Goal: Task Accomplishment & Management: Complete application form

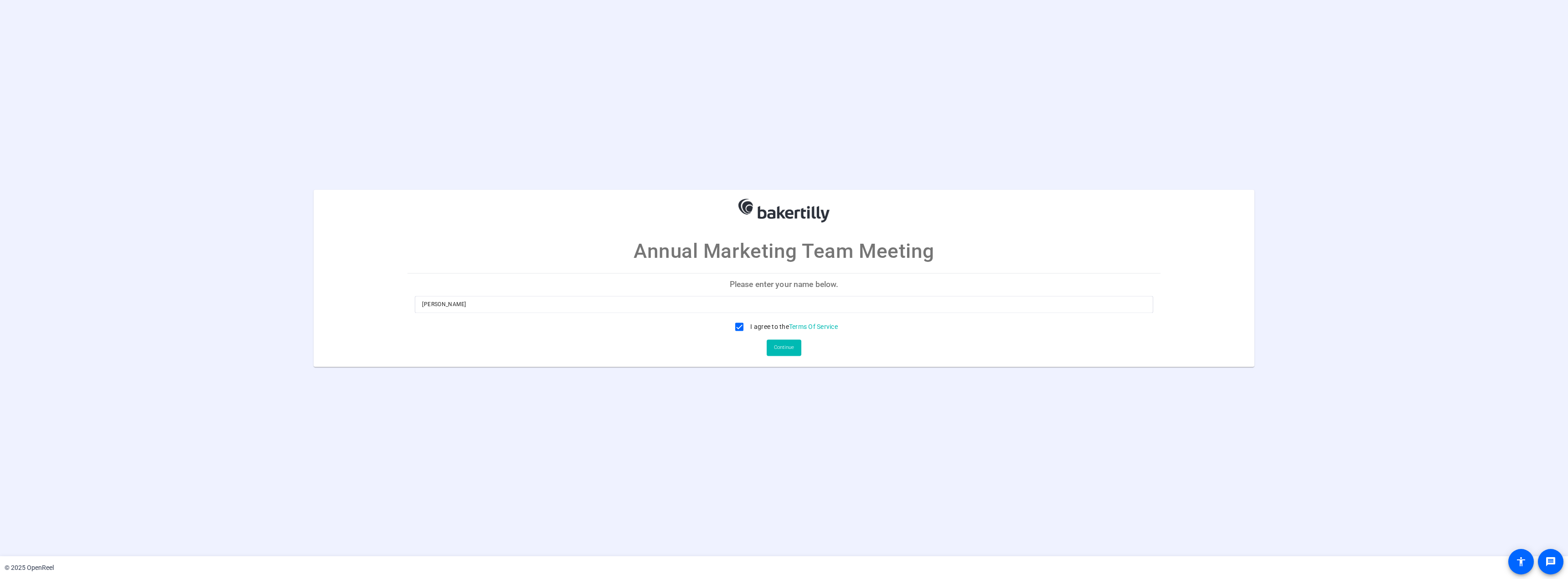
click at [859, 279] on p "Please enter your name below." at bounding box center [783, 285] width 752 height 22
click at [790, 345] on span "Continue" at bounding box center [784, 347] width 20 height 13
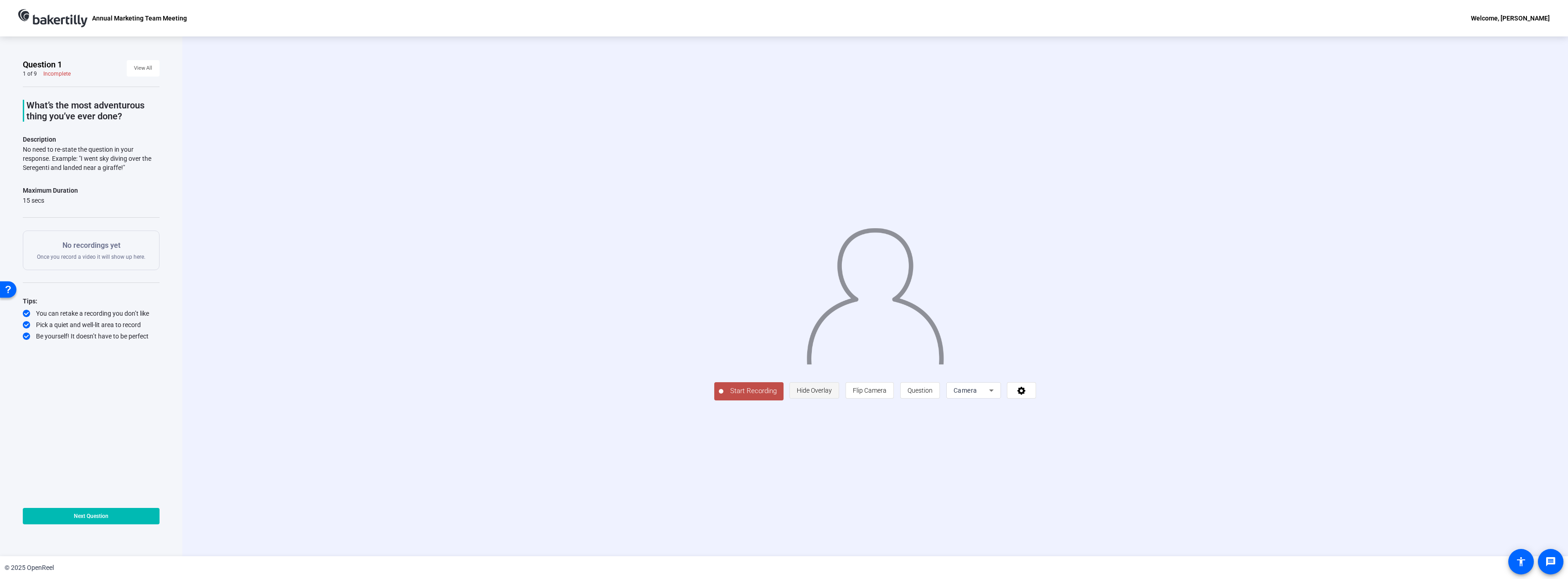
click at [832, 394] on span "Hide Overlay" at bounding box center [814, 390] width 35 height 7
click at [834, 395] on span "Show Overlay" at bounding box center [814, 391] width 38 height 7
click at [886, 394] on span "Flip Camera" at bounding box center [869, 390] width 33 height 7
click at [933, 394] on span "Question" at bounding box center [920, 390] width 25 height 7
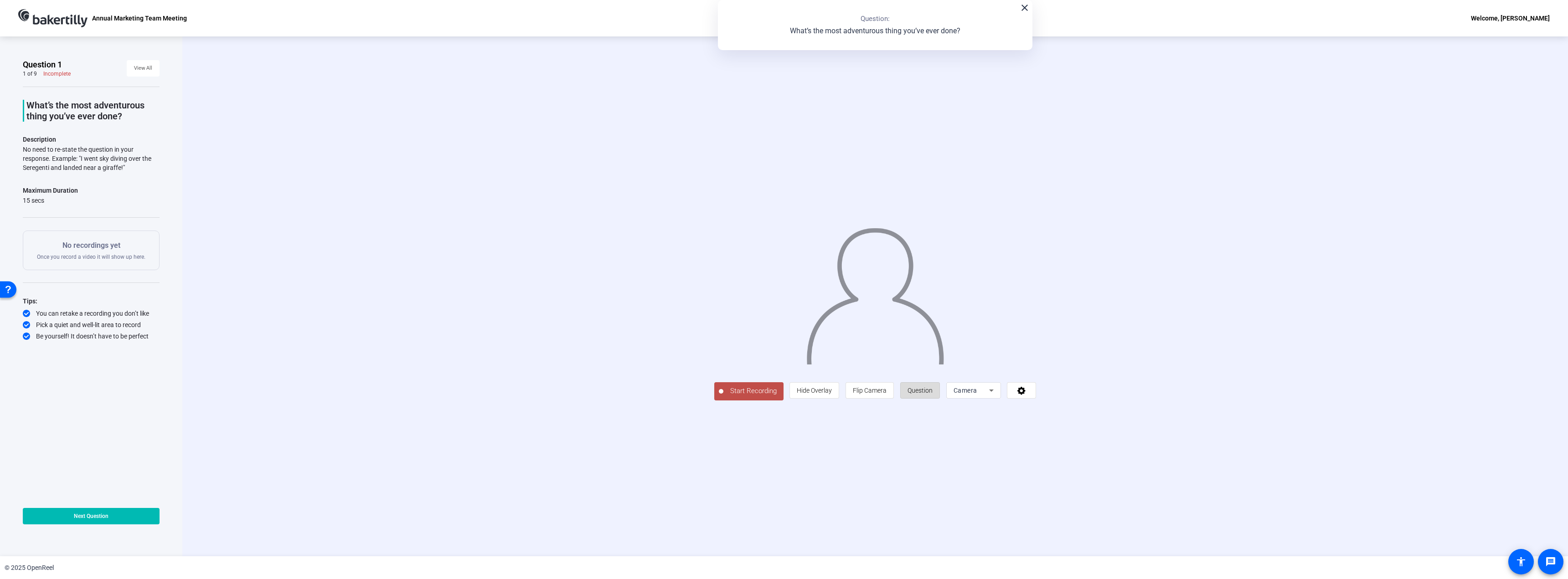
click at [933, 394] on span "Question" at bounding box center [920, 390] width 25 height 7
click at [978, 394] on span "Camera" at bounding box center [965, 390] width 24 height 7
click at [1167, 485] on div at bounding box center [784, 290] width 1568 height 579
click at [997, 396] on icon at bounding box center [992, 390] width 11 height 11
click at [1077, 499] on span "Screen And Camera" at bounding box center [1066, 501] width 47 height 22
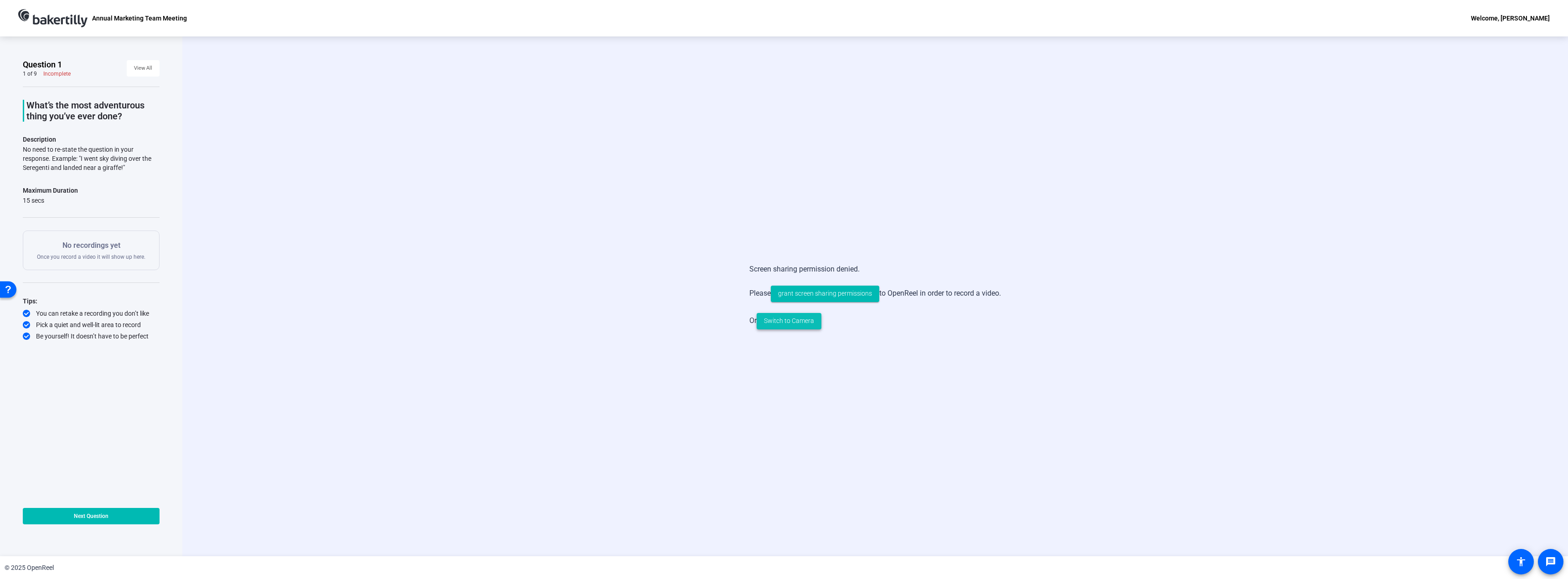
click at [792, 321] on span "Switch to Camera" at bounding box center [789, 321] width 50 height 10
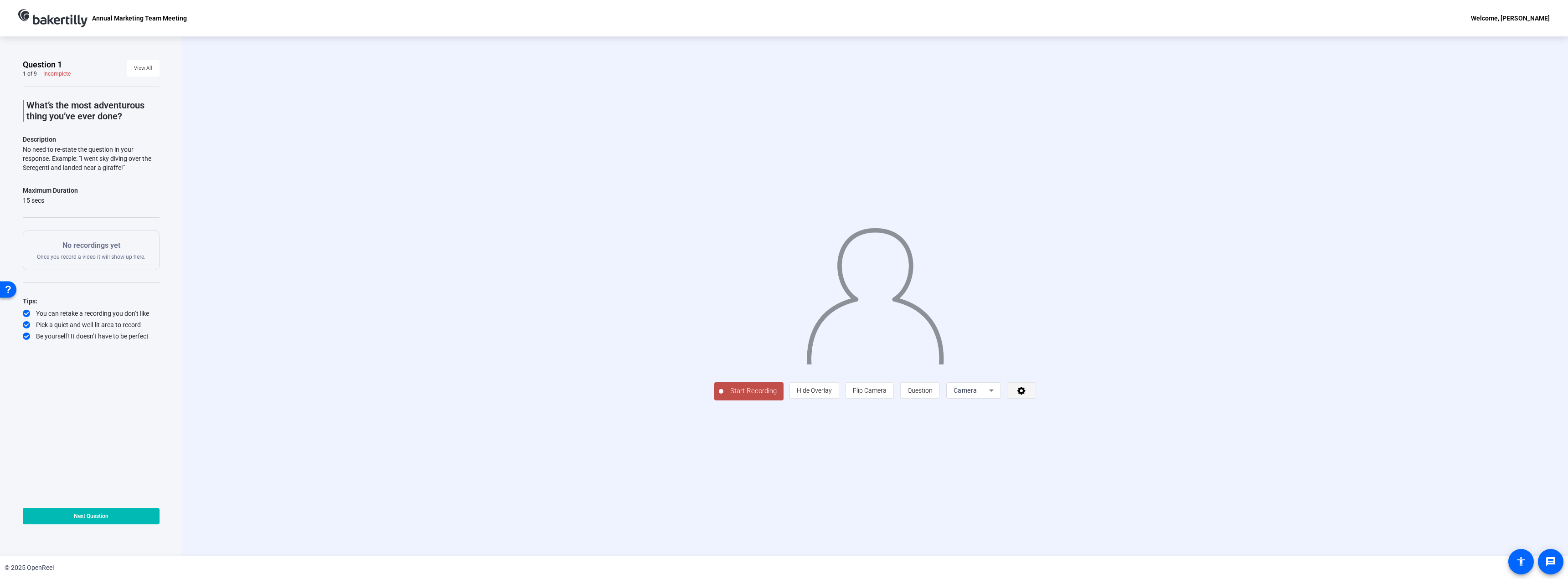
click at [1035, 401] on span at bounding box center [1021, 390] width 28 height 22
click at [1233, 388] on div at bounding box center [784, 290] width 1568 height 579
click at [158, 69] on span at bounding box center [143, 68] width 33 height 22
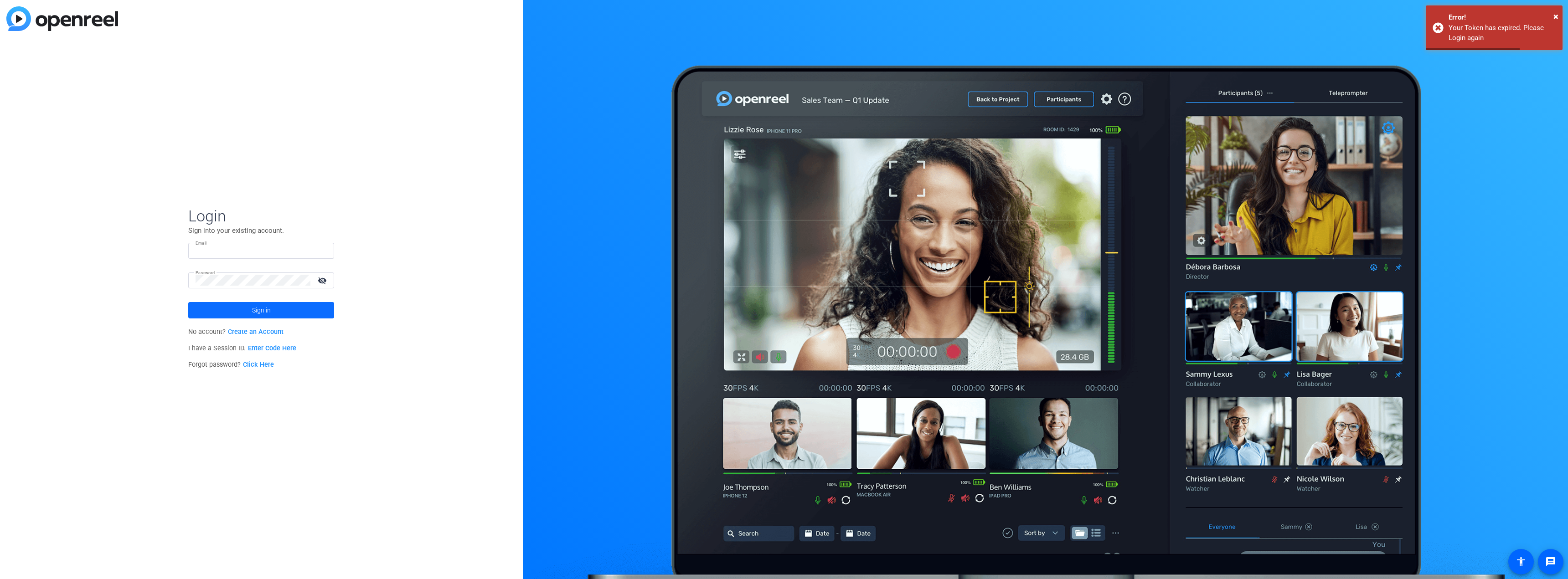
type input "[EMAIL_ADDRESS][DOMAIN_NAME]"
click at [237, 313] on span at bounding box center [261, 310] width 146 height 22
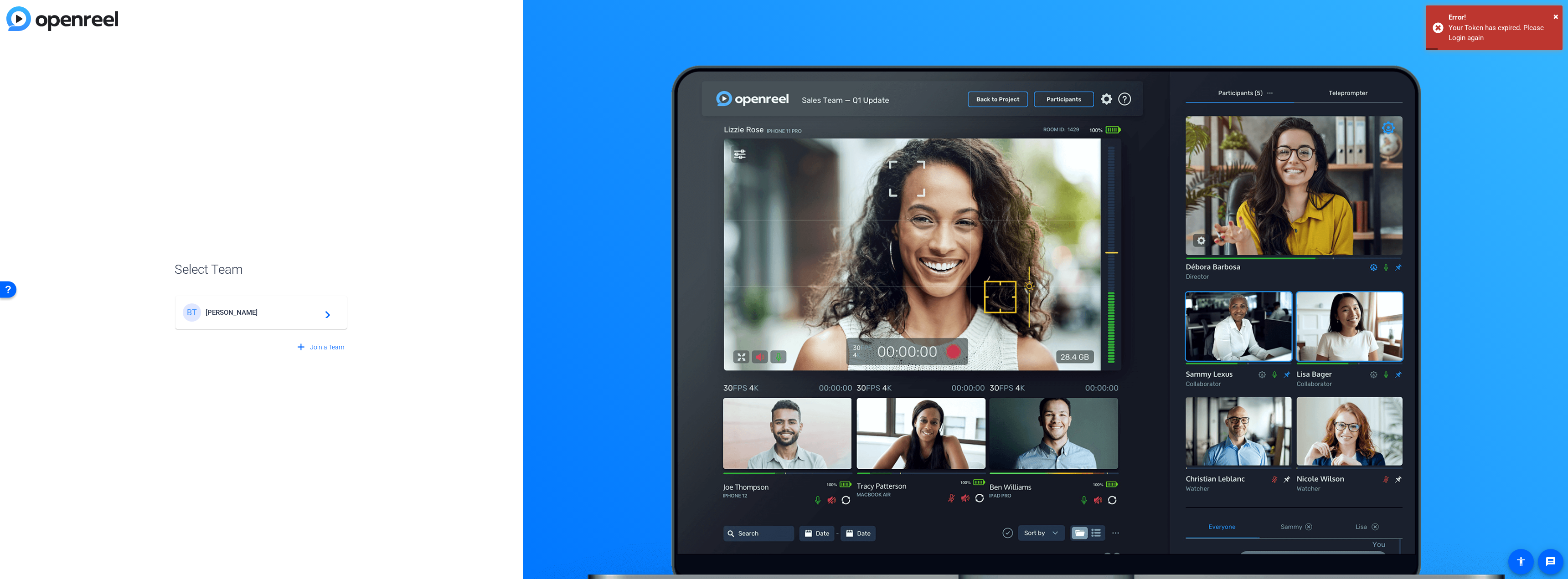
click at [281, 318] on div "[PERSON_NAME] [PERSON_NAME] navigate_next" at bounding box center [261, 313] width 157 height 18
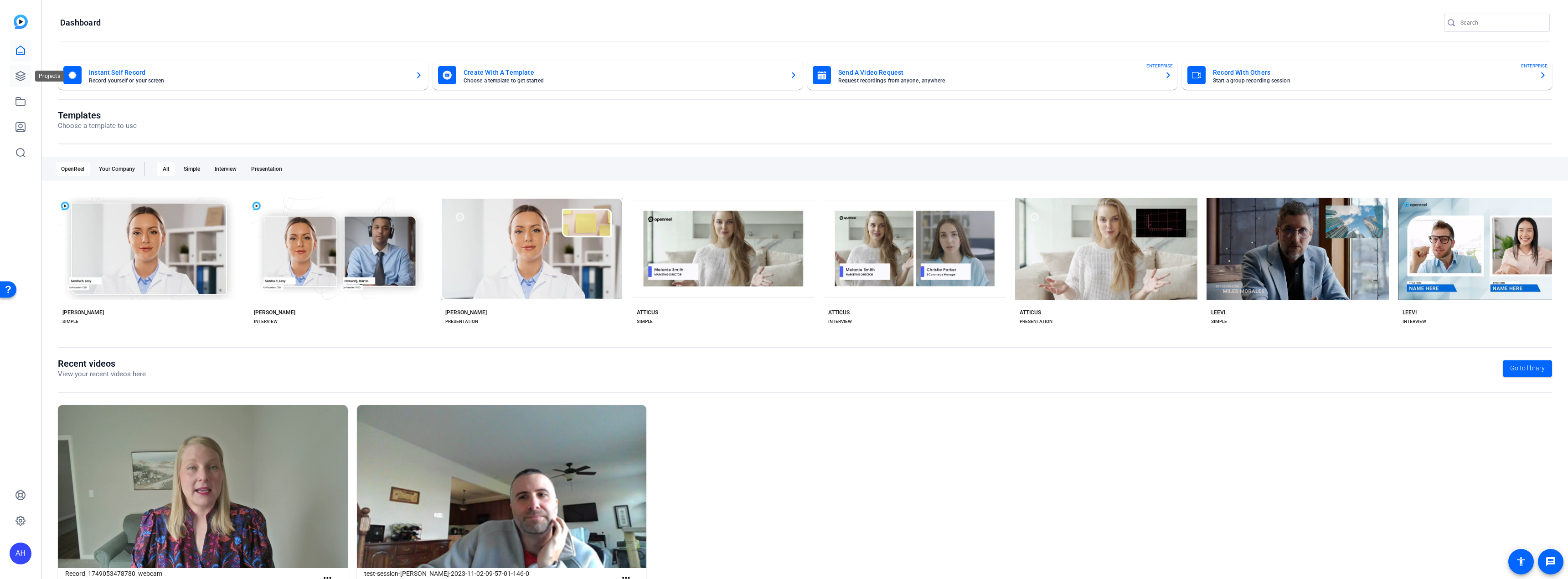
click at [25, 74] on icon at bounding box center [20, 76] width 9 height 9
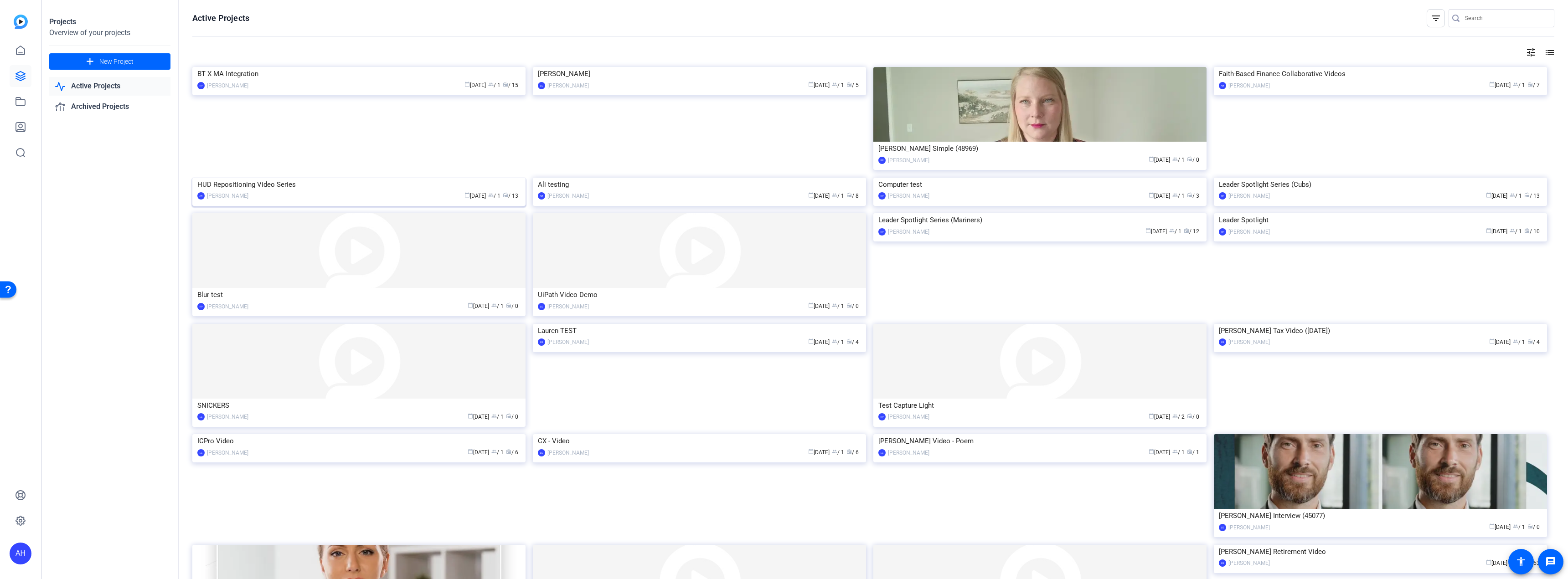
click at [251, 192] on div "HUD Repositioning Video Series" at bounding box center [359, 184] width 323 height 13
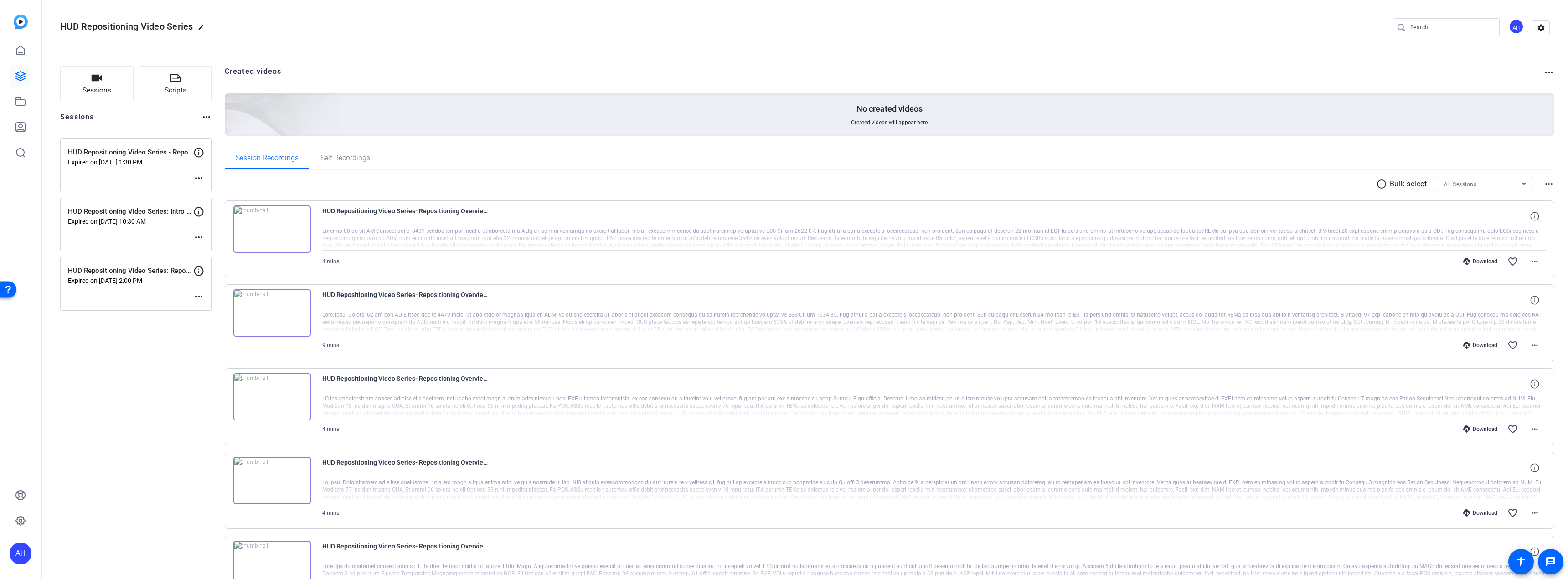
click at [195, 153] on icon at bounding box center [199, 153] width 11 height 11
click at [156, 153] on p "HUD Repositioning Video Series - Repositioning and tax credits - [PERSON_NAME]" at bounding box center [131, 152] width 125 height 10
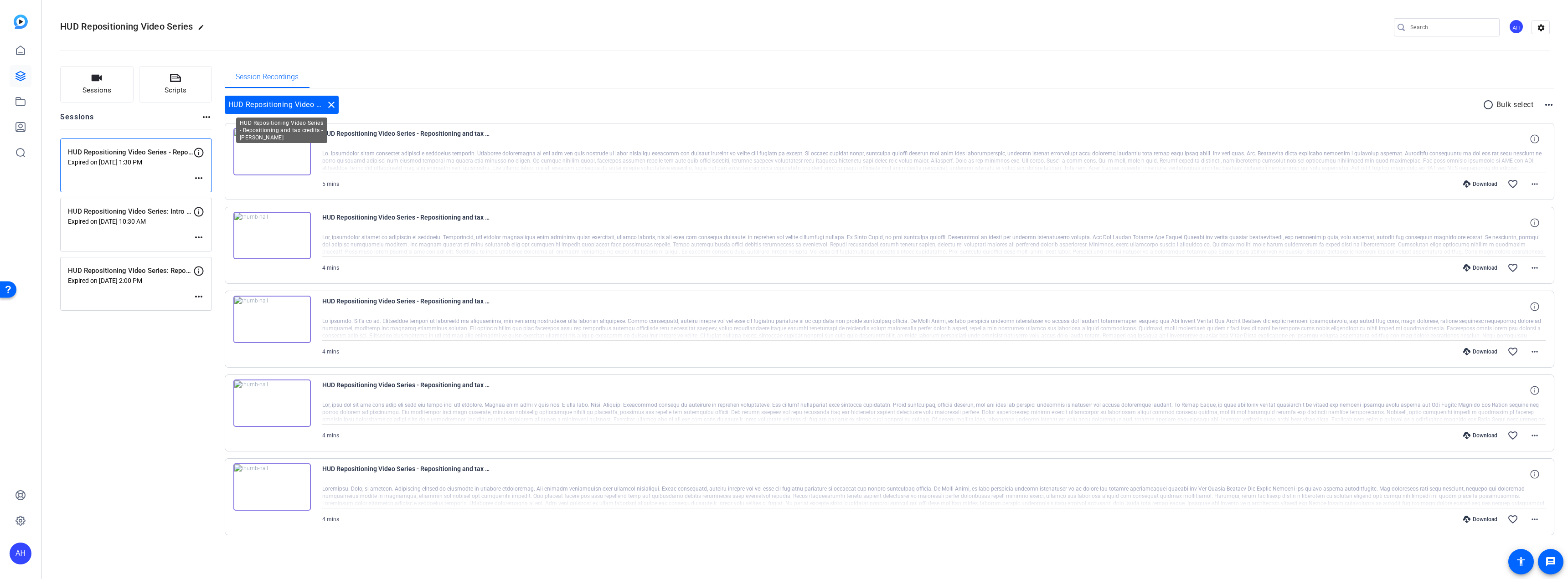
click at [332, 103] on mat-icon "close" at bounding box center [331, 105] width 11 height 11
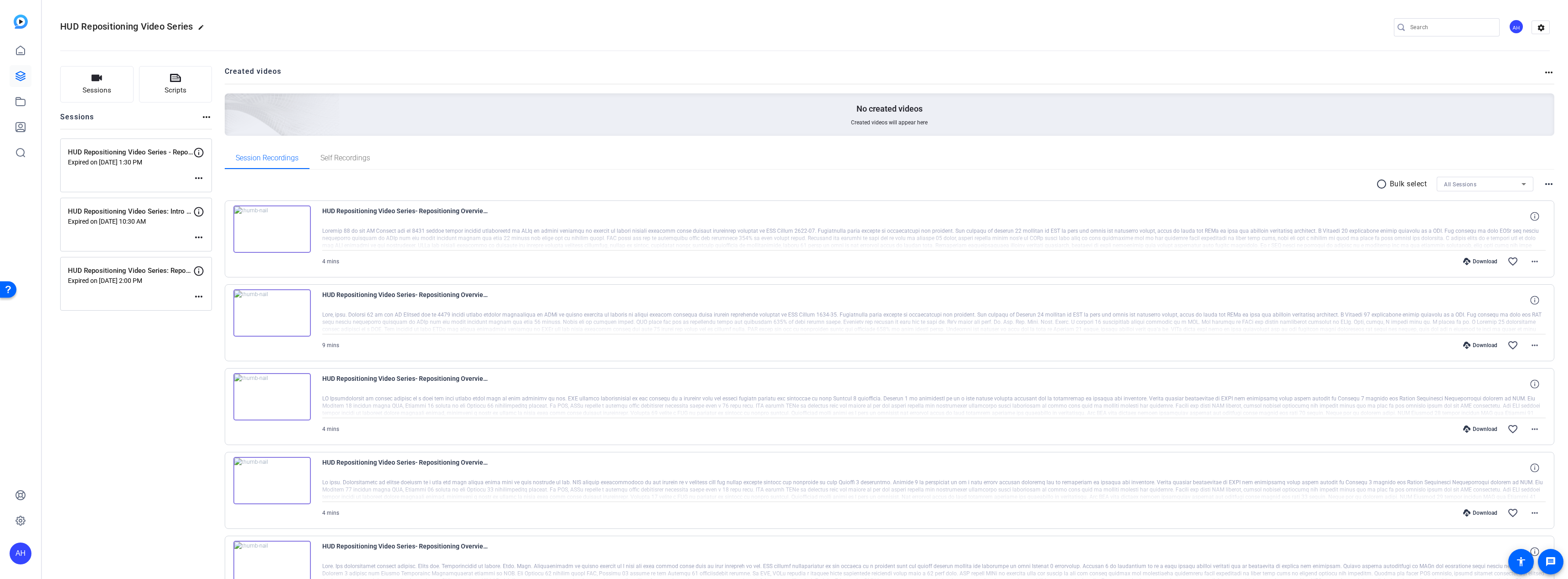
click at [200, 178] on mat-icon "more_horiz" at bounding box center [199, 178] width 11 height 11
click at [211, 193] on span "Edit Session" at bounding box center [221, 192] width 41 height 11
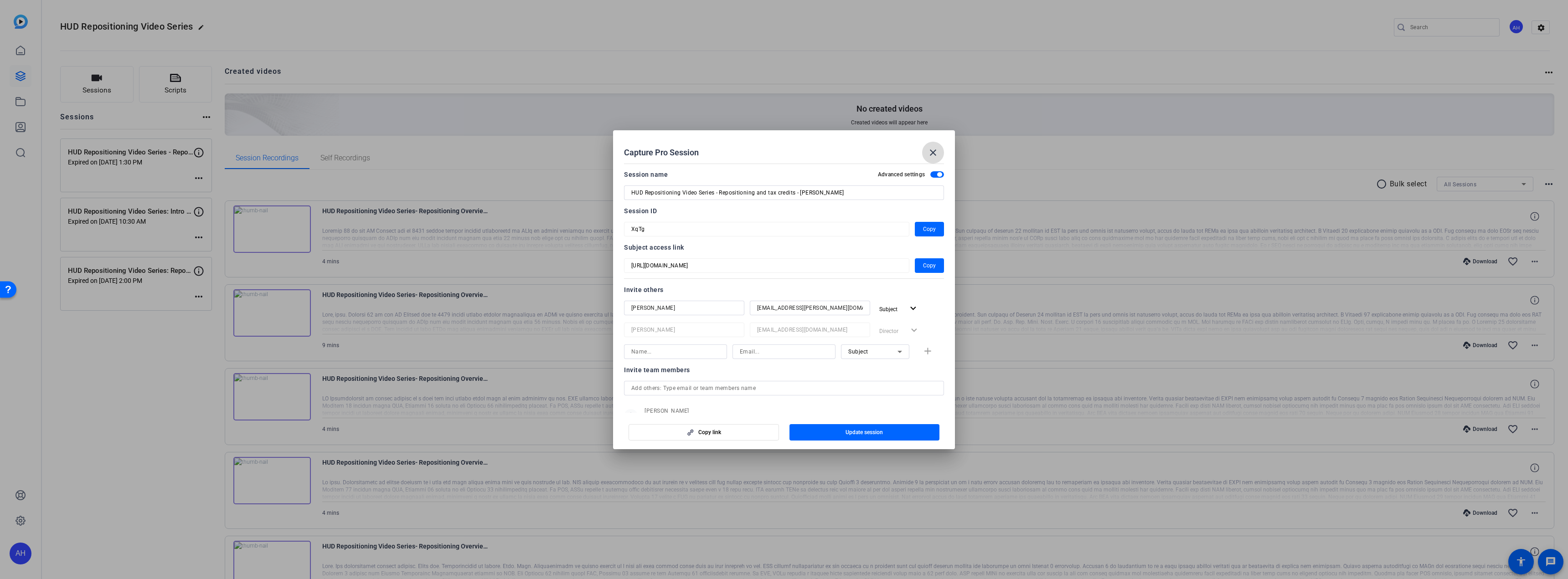
click at [934, 150] on mat-icon "close" at bounding box center [933, 153] width 11 height 11
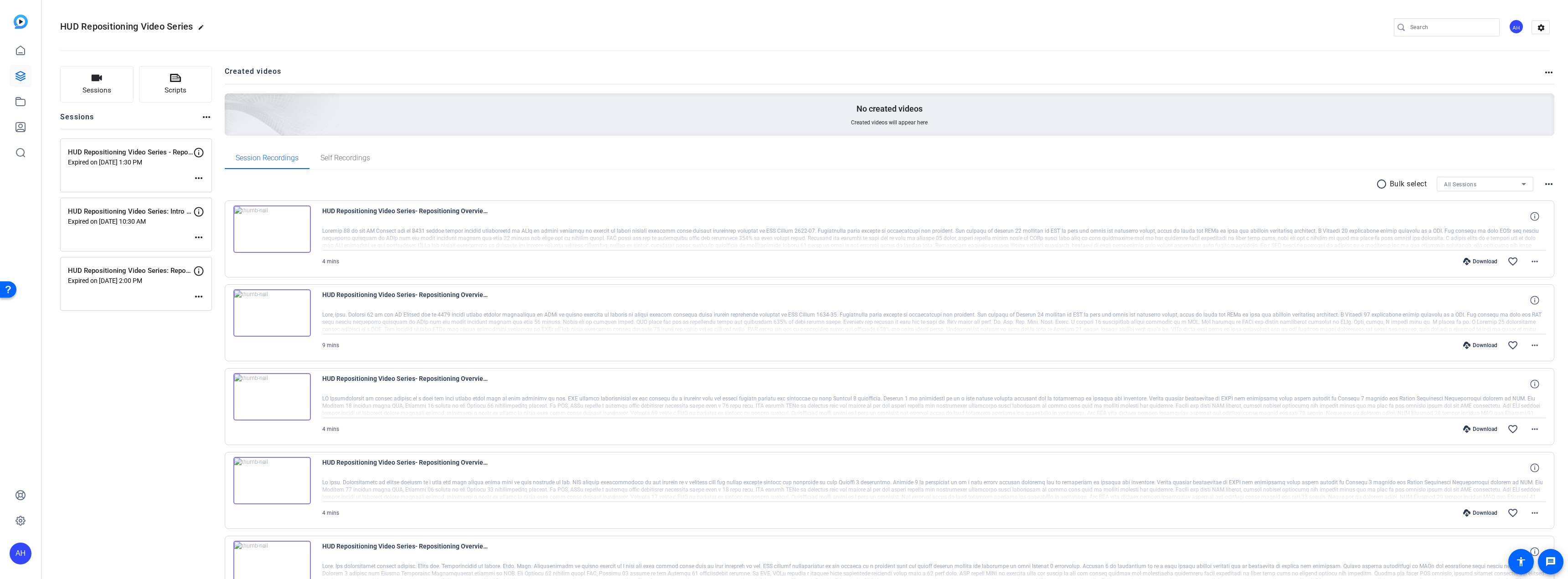
click at [199, 26] on mat-icon "edit" at bounding box center [203, 30] width 11 height 11
click at [157, 26] on span "clear" at bounding box center [156, 27] width 11 height 11
click at [1545, 74] on mat-icon "more_horiz" at bounding box center [1549, 72] width 11 height 11
click at [1391, 63] on div at bounding box center [784, 290] width 1568 height 579
click at [196, 151] on icon at bounding box center [199, 153] width 11 height 11
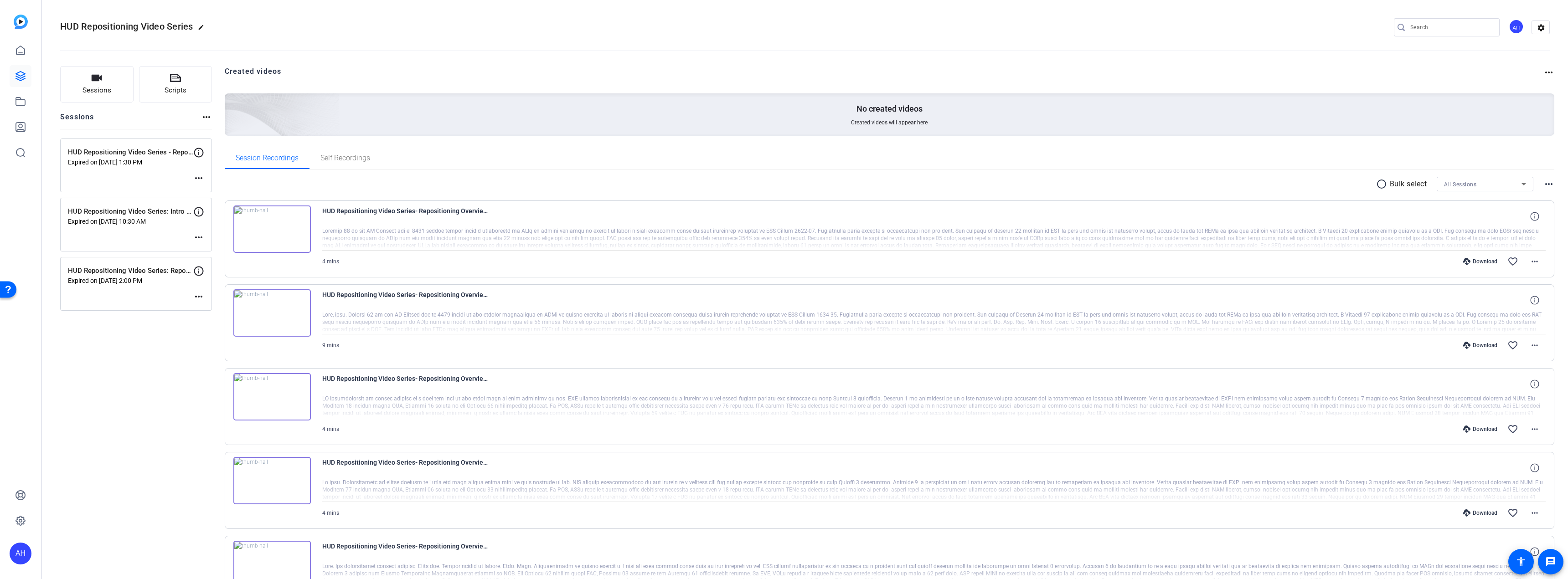
click at [202, 175] on mat-icon "more_horiz" at bounding box center [199, 178] width 11 height 11
click at [211, 187] on span "Edit Session" at bounding box center [221, 192] width 41 height 11
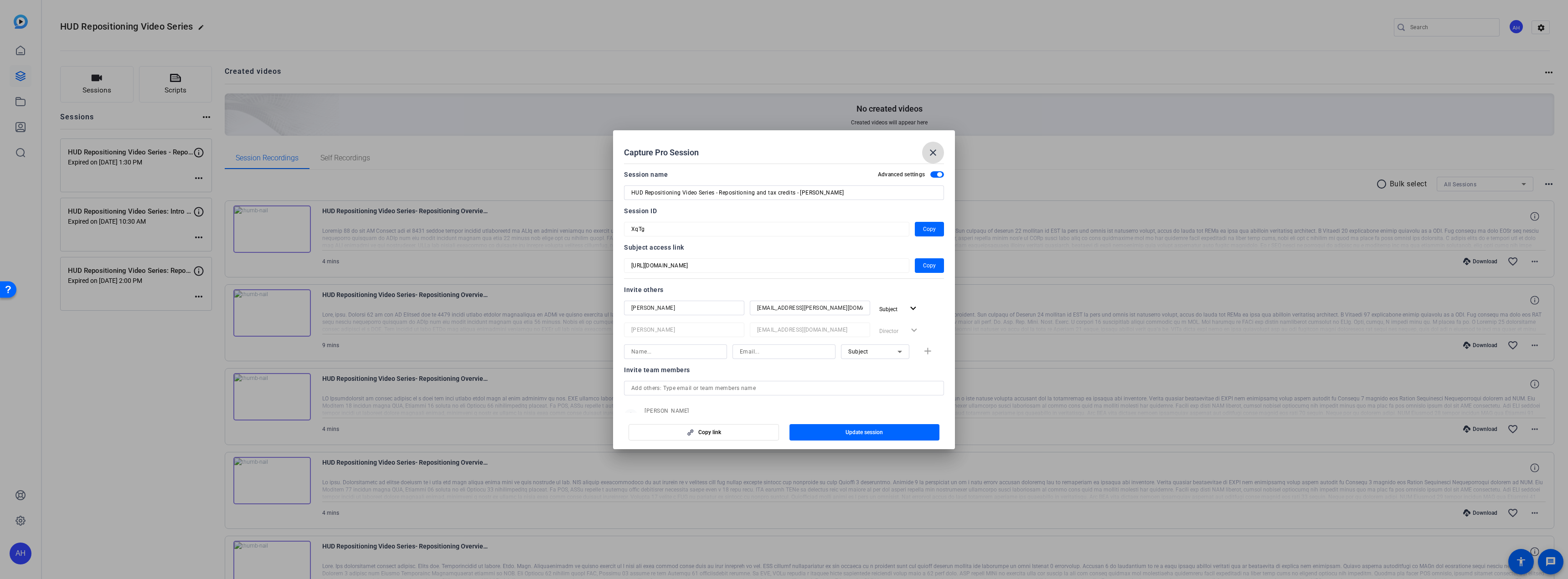
click at [936, 154] on mat-icon "close" at bounding box center [933, 153] width 11 height 11
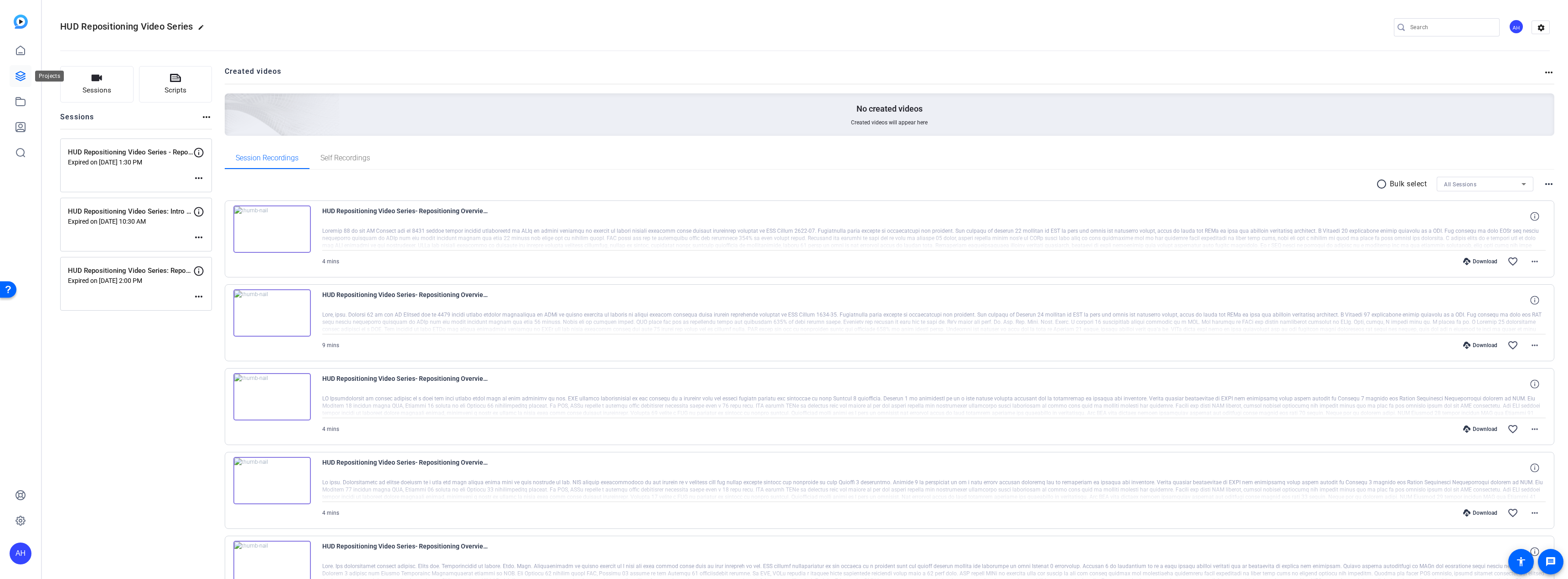
click at [17, 72] on icon at bounding box center [21, 76] width 11 height 11
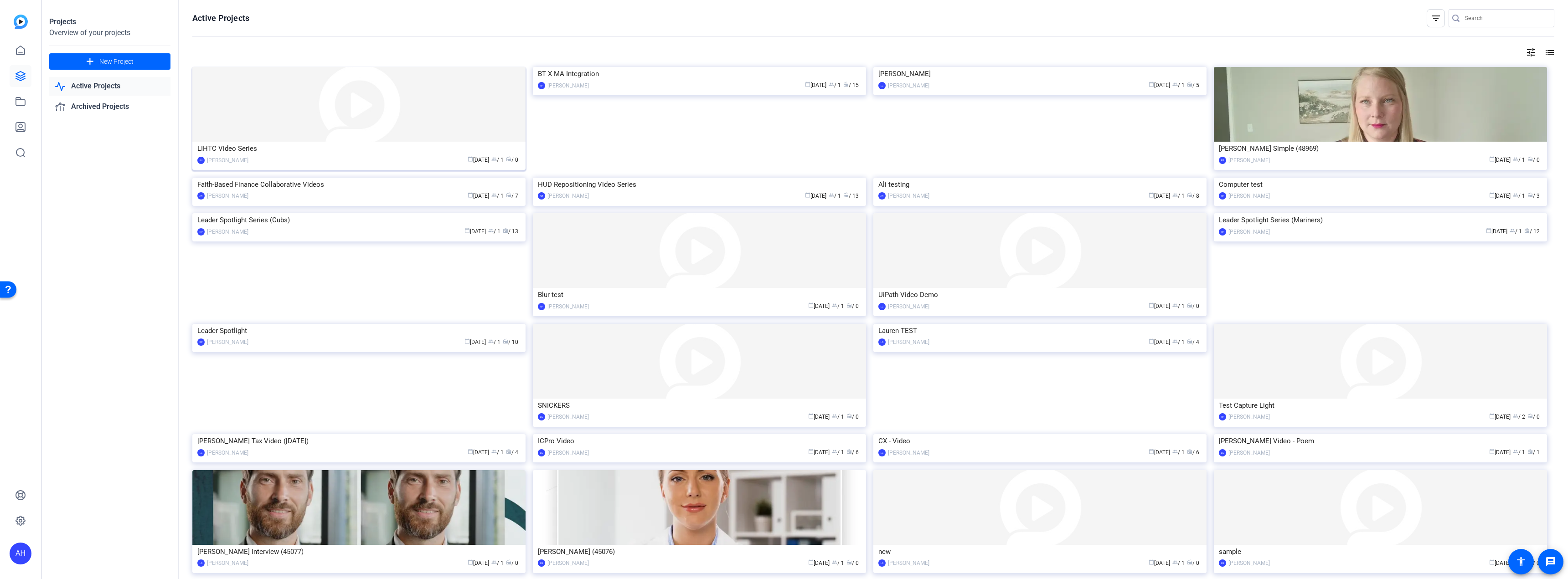
click at [311, 160] on div "calendar_today [DATE] group / 1 radio / 0" at bounding box center [387, 160] width 268 height 10
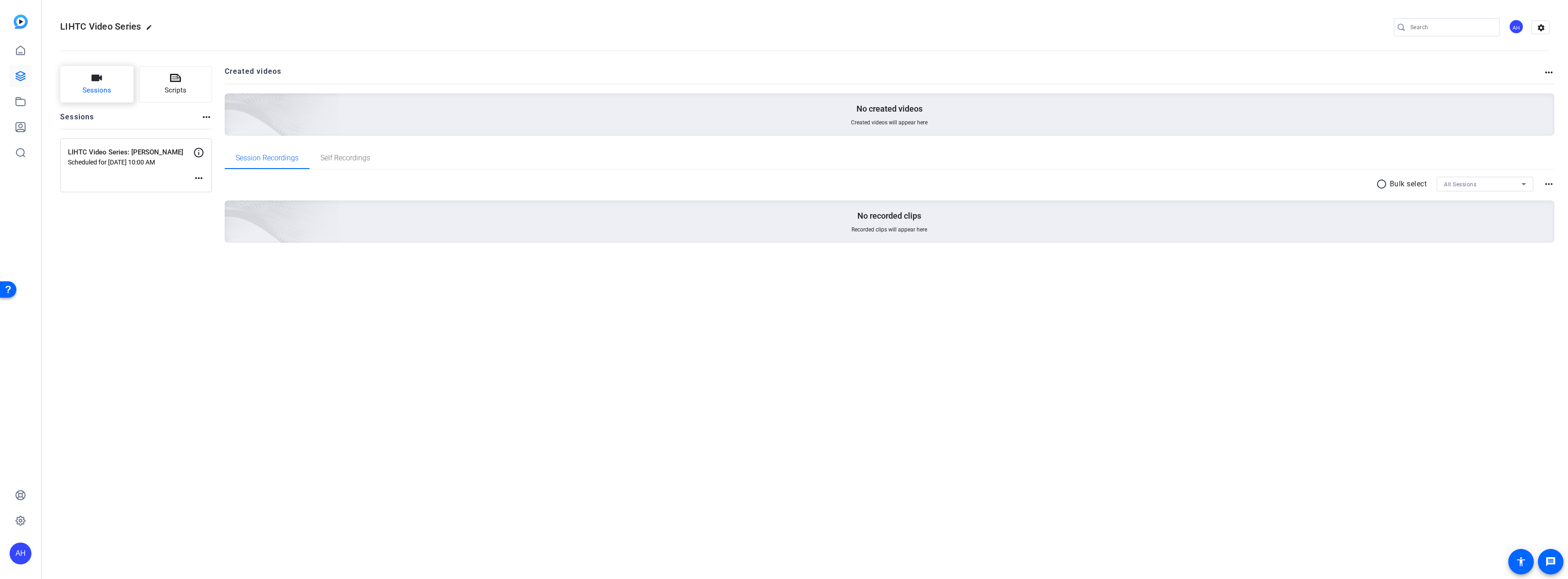
click at [103, 79] on button "Sessions" at bounding box center [97, 85] width 74 height 36
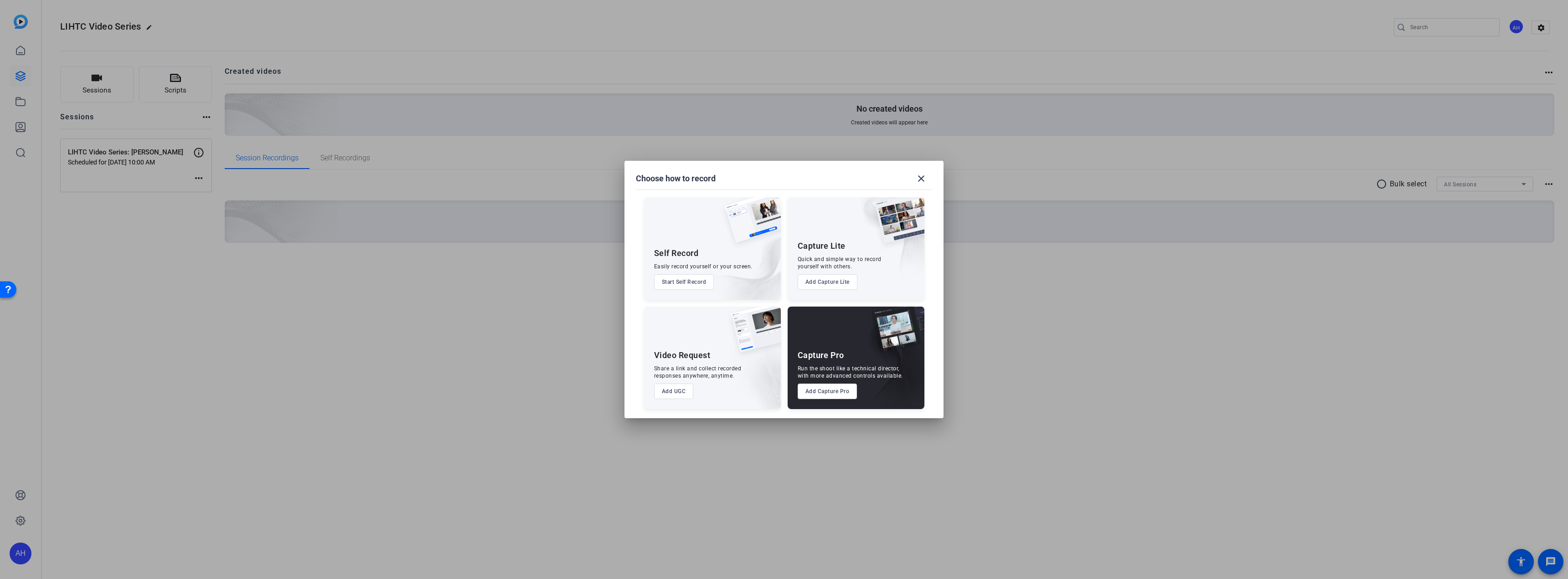
click at [820, 390] on button "Add Capture Pro" at bounding box center [827, 391] width 60 height 15
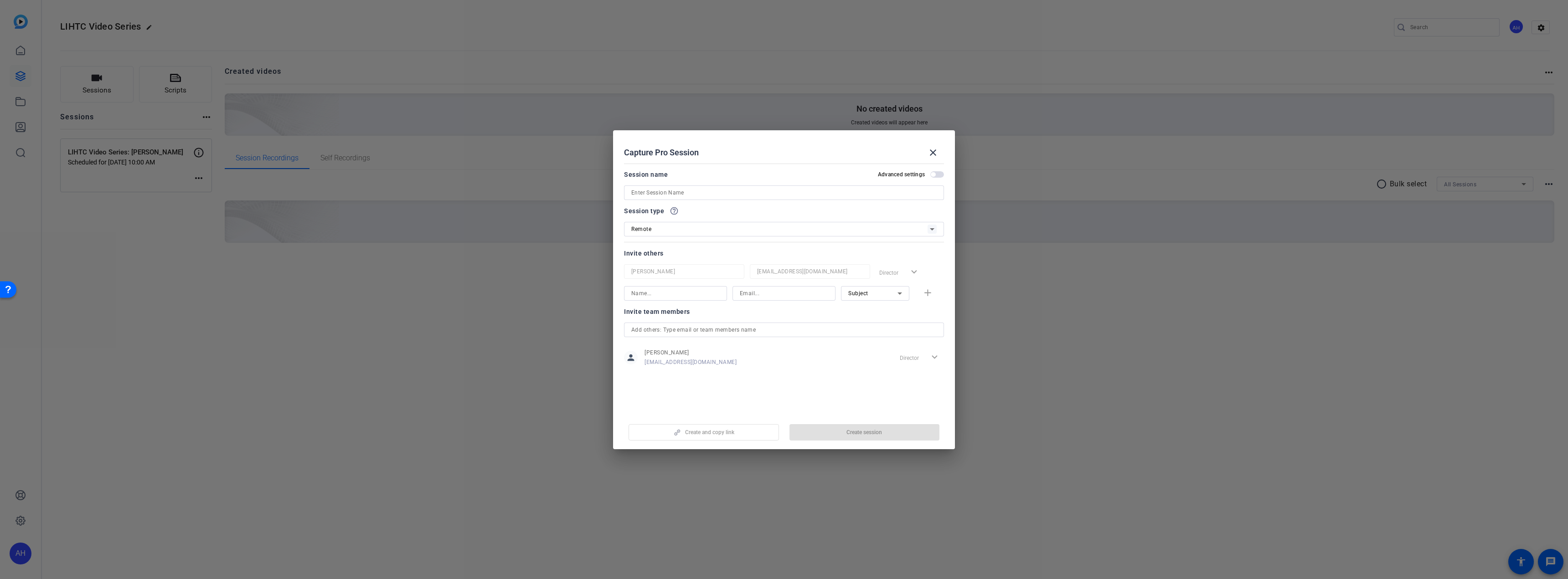
click at [688, 194] on input at bounding box center [784, 193] width 306 height 11
type input "LIHTC Video Series: [PERSON_NAME]"
click at [942, 178] on div "Advanced settings" at bounding box center [911, 175] width 66 height 7
click at [940, 177] on span "button" at bounding box center [937, 175] width 13 height 6
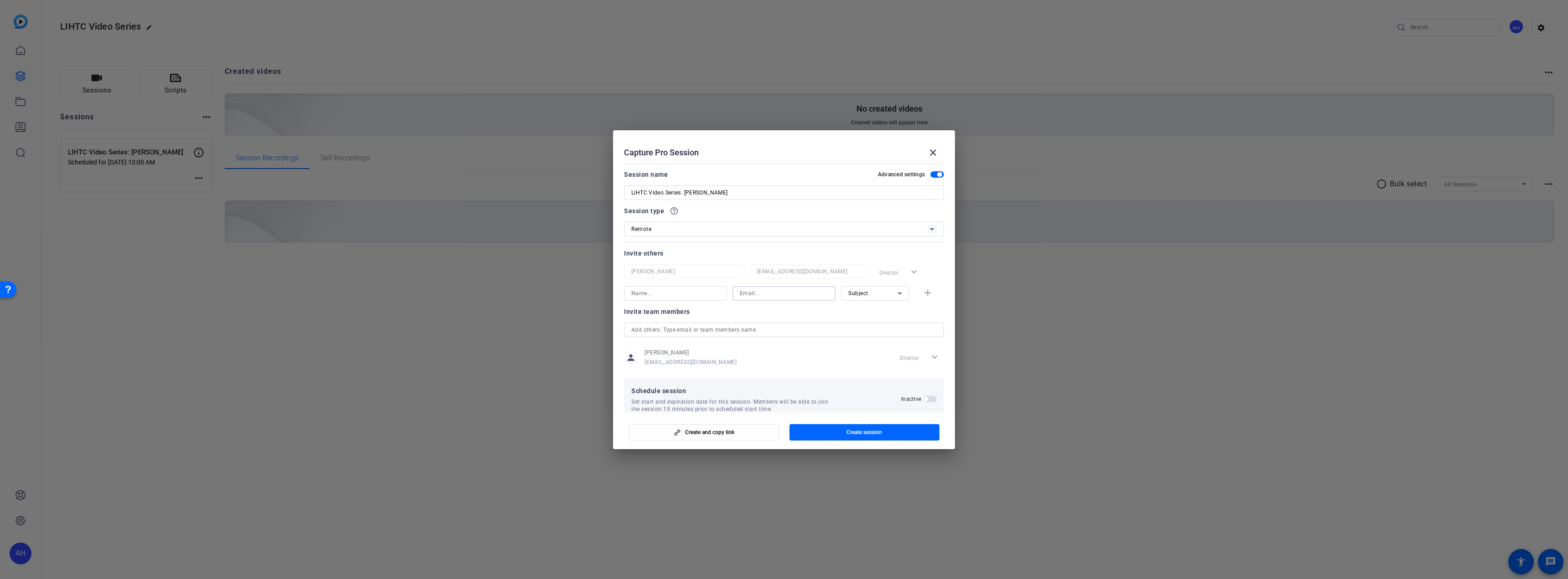
click at [768, 292] on input at bounding box center [783, 293] width 88 height 11
paste input "[PERSON_NAME][EMAIL_ADDRESS][PERSON_NAME][DOMAIN_NAME]"
type input "[PERSON_NAME][EMAIL_ADDRESS][PERSON_NAME][DOMAIN_NAME]"
click at [680, 292] on input at bounding box center [675, 293] width 88 height 11
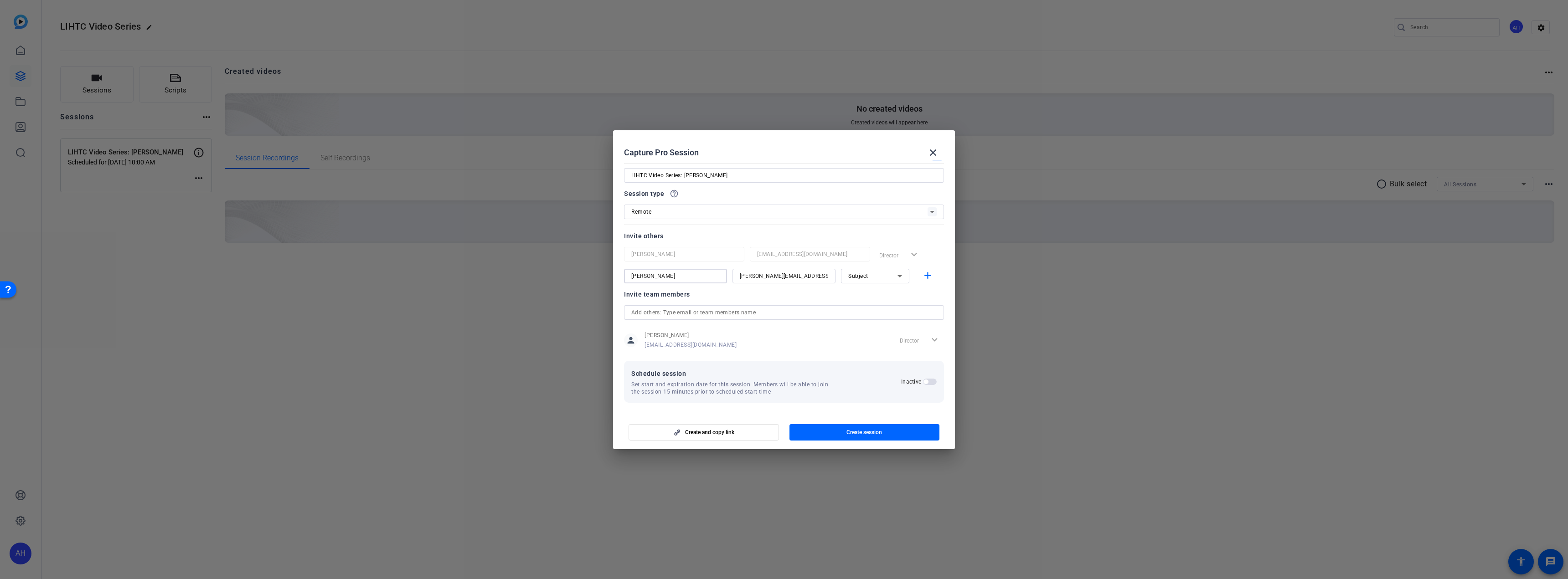
type input "[PERSON_NAME]"
click at [923, 383] on span "button" at bounding box center [925, 381] width 4 height 4
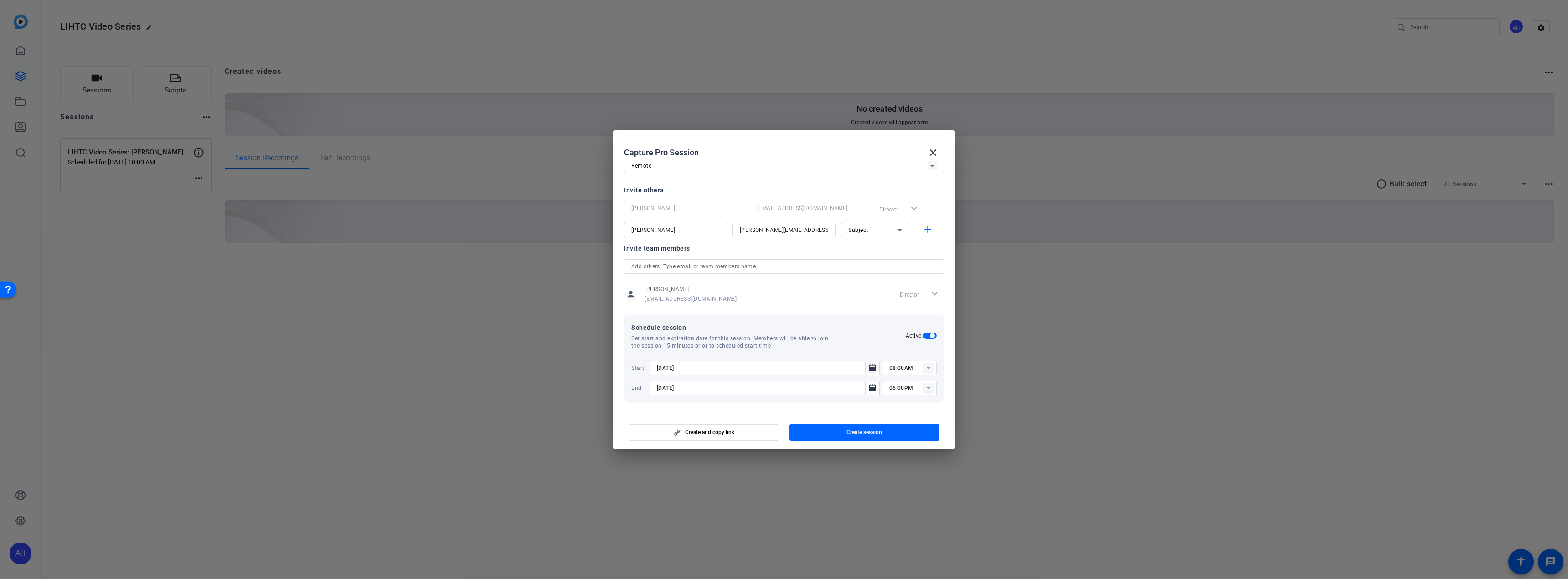
click at [869, 369] on icon "Open calendar" at bounding box center [872, 367] width 6 height 6
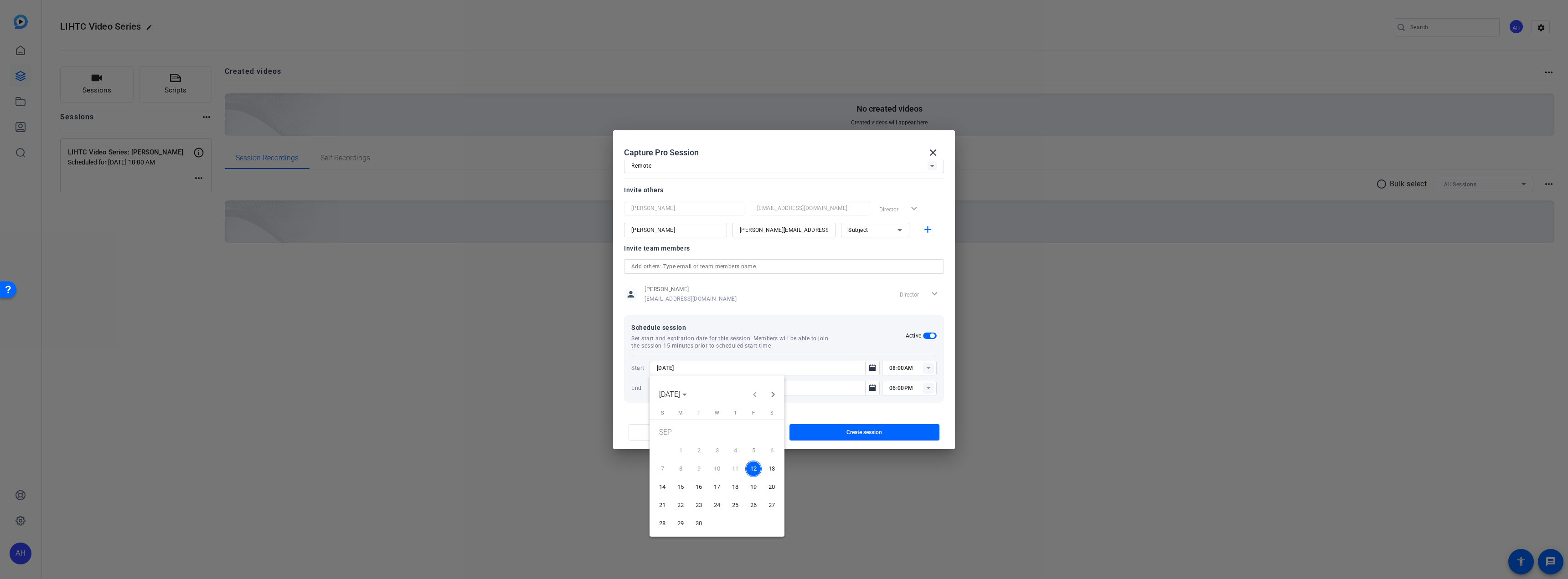
click at [696, 522] on span "30" at bounding box center [698, 523] width 16 height 16
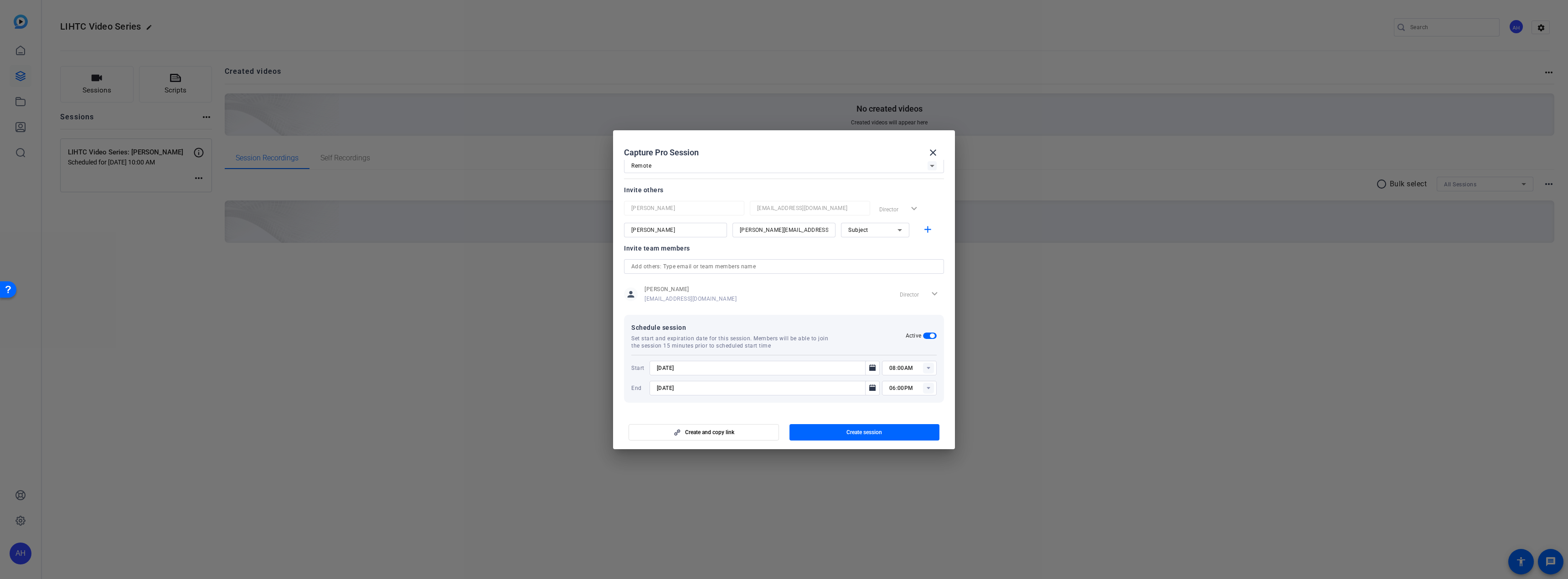
type input "[DATE]"
click at [869, 388] on icon "Open calendar" at bounding box center [872, 387] width 6 height 6
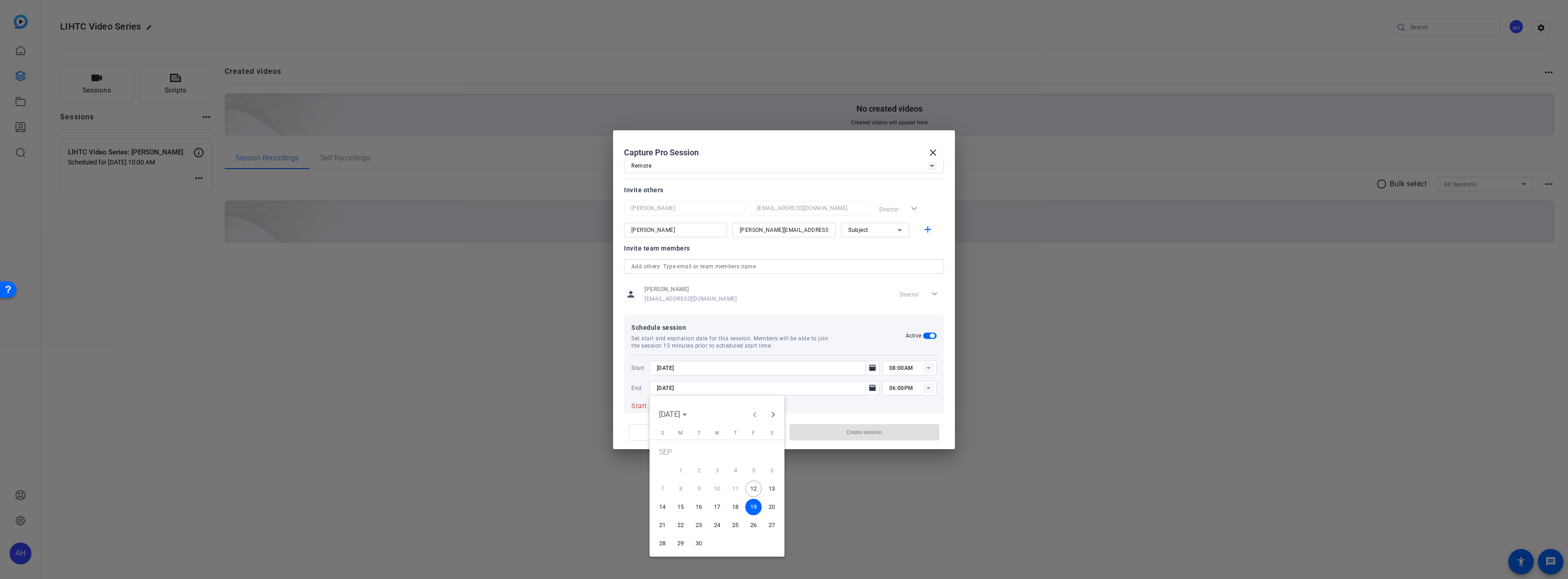
click at [700, 541] on span "30" at bounding box center [698, 543] width 16 height 16
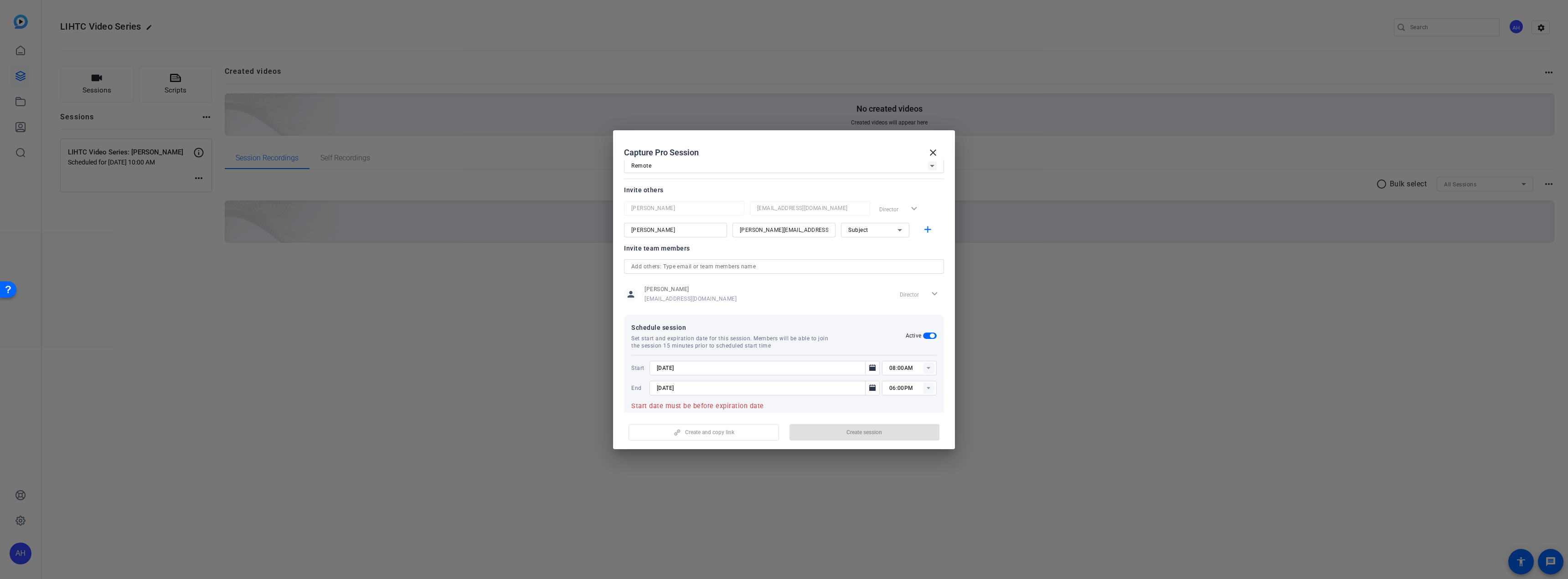
type input "[DATE]"
click at [923, 367] on rect at bounding box center [928, 368] width 11 height 11
click at [906, 457] on span "09:00AM" at bounding box center [896, 456] width 24 height 6
type input "09:00AM"
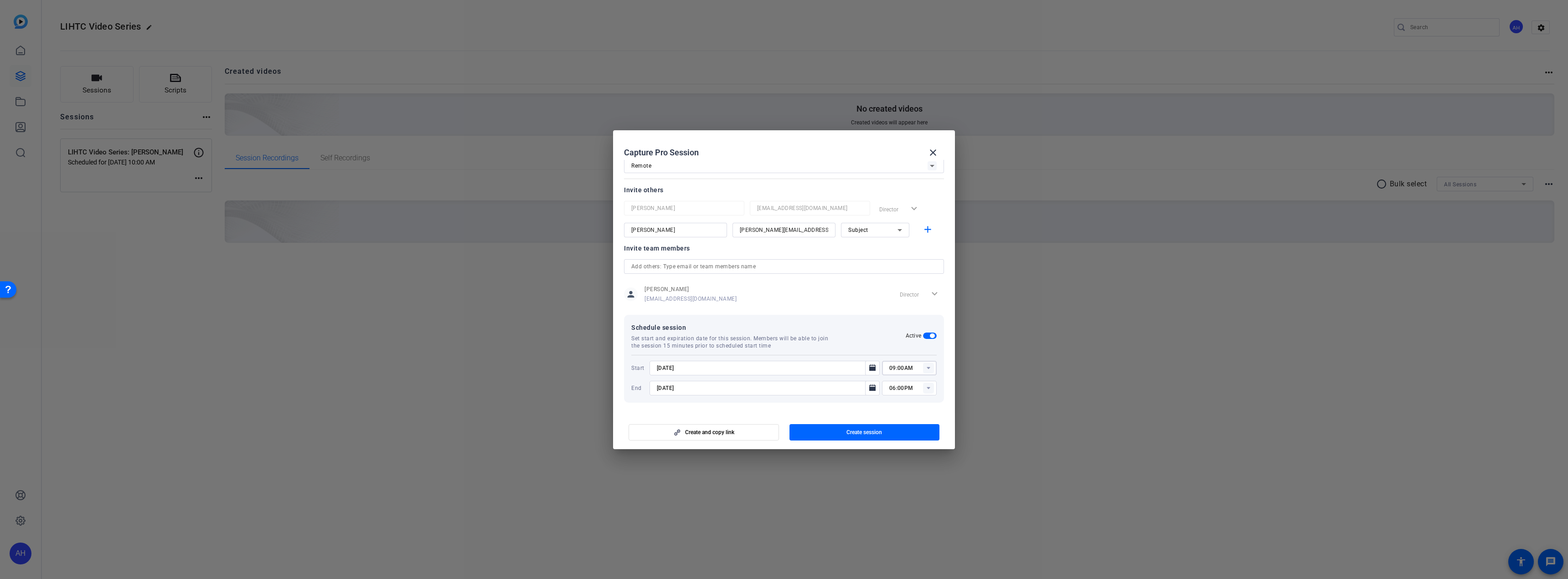
click at [926, 389] on rect at bounding box center [928, 388] width 11 height 11
click at [905, 488] on span "10:00AM" at bounding box center [896, 488] width 24 height 6
type input "10:00AM"
click at [892, 432] on span "button" at bounding box center [864, 432] width 150 height 22
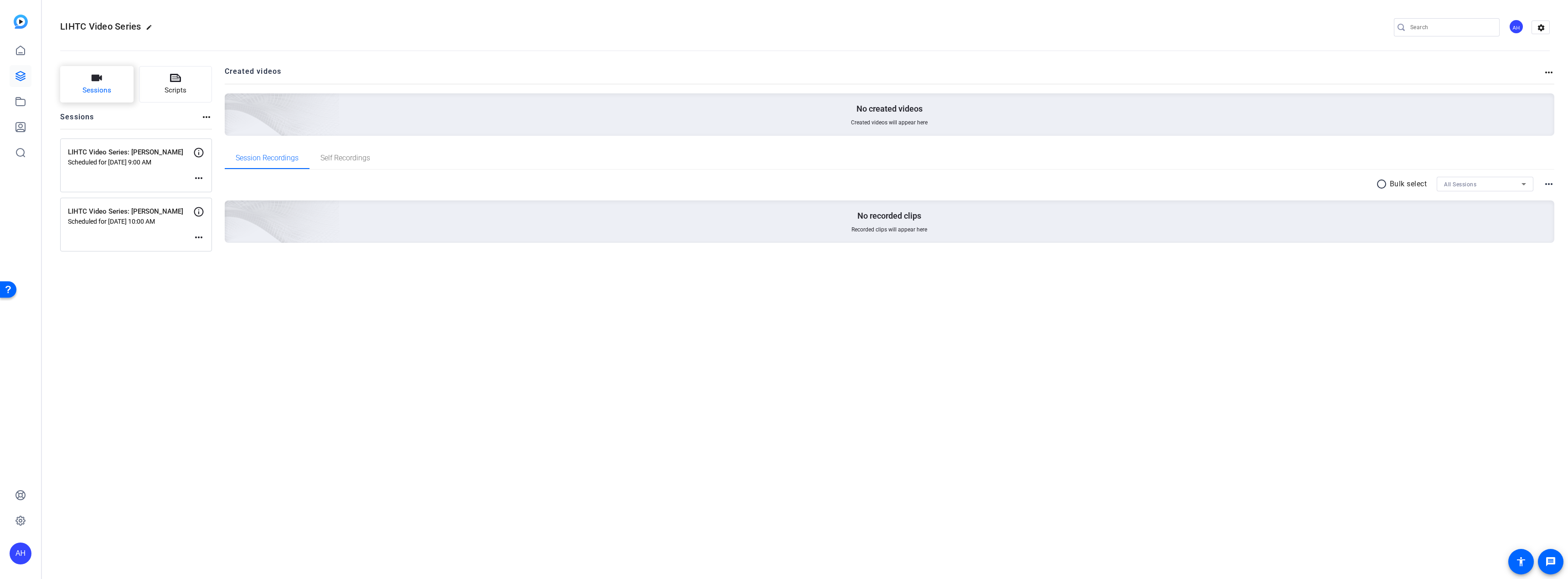
click at [100, 88] on span "Sessions" at bounding box center [97, 90] width 29 height 10
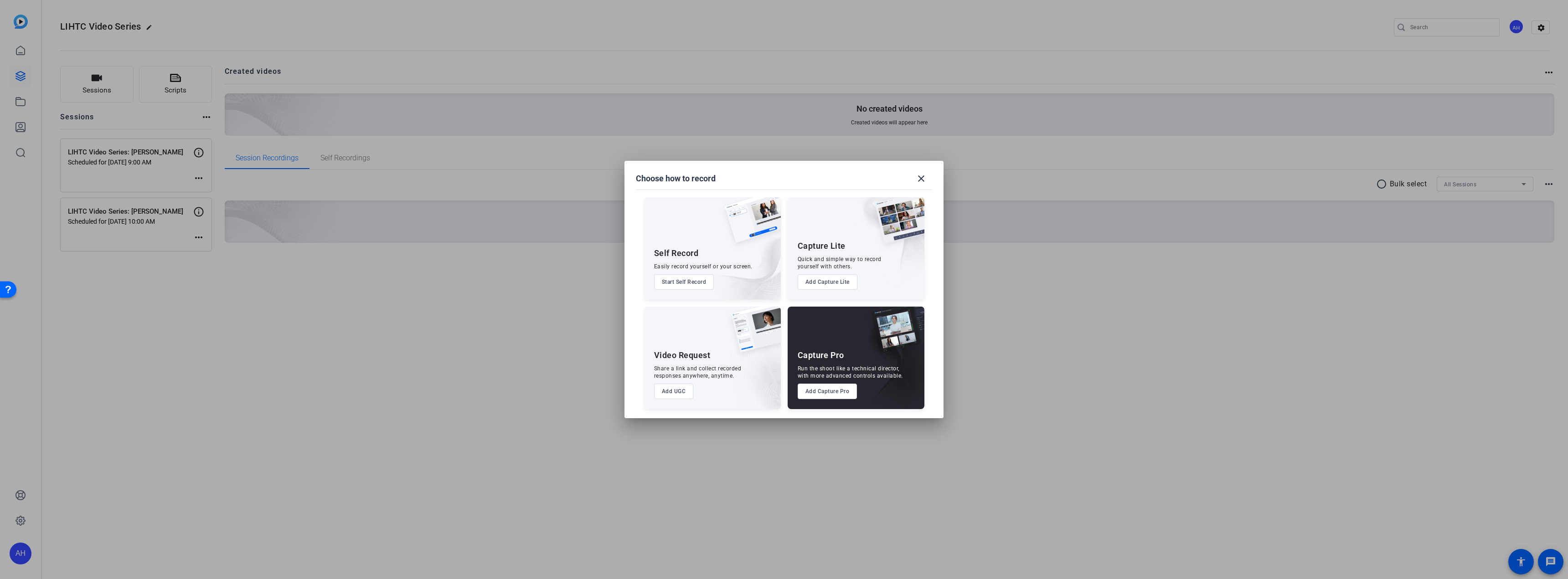
click at [831, 387] on button "Add Capture Pro" at bounding box center [827, 391] width 60 height 15
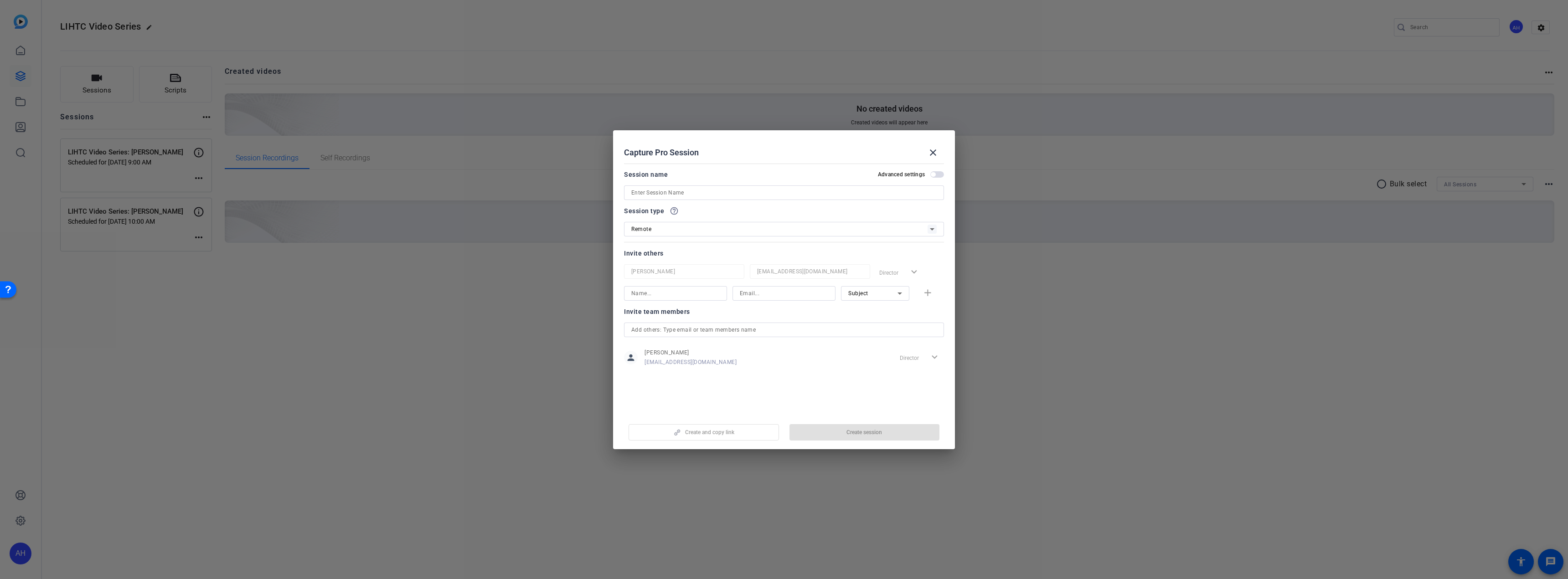
click at [723, 188] on input at bounding box center [784, 193] width 306 height 11
type input "LIHTC Video Series: [PERSON_NAME]"
click at [933, 176] on span "button" at bounding box center [933, 174] width 4 height 4
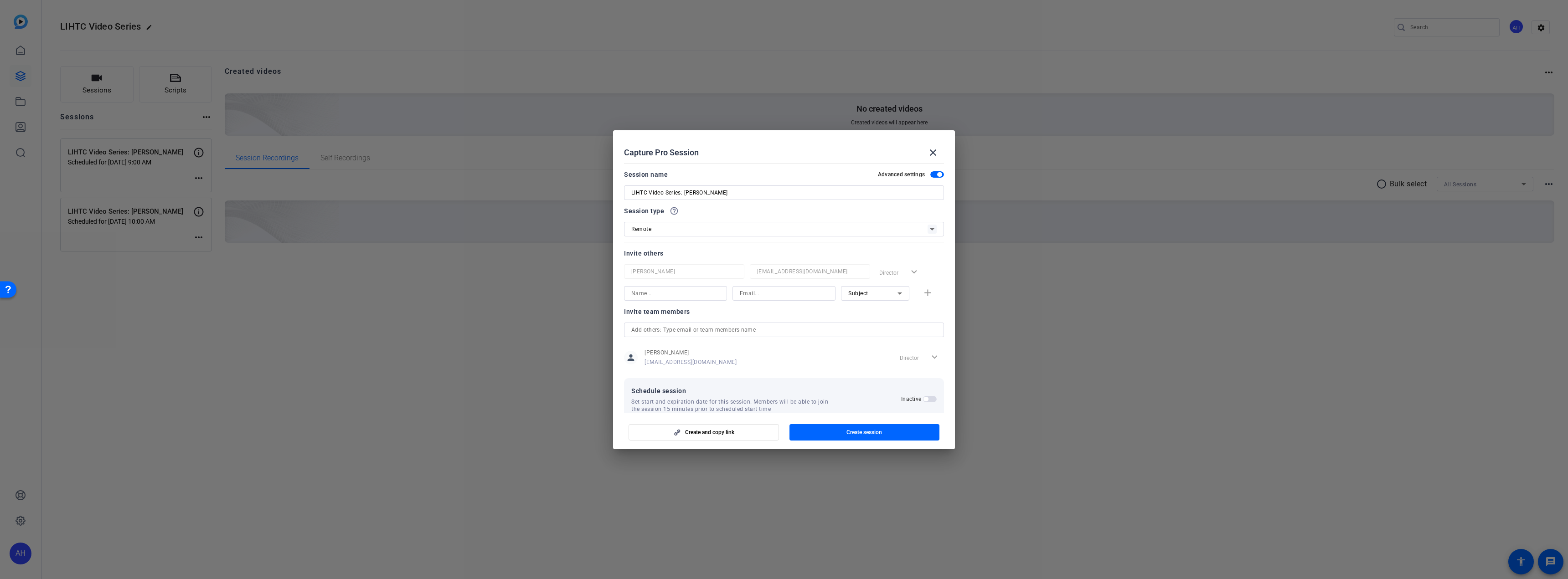
scroll to position [17, 0]
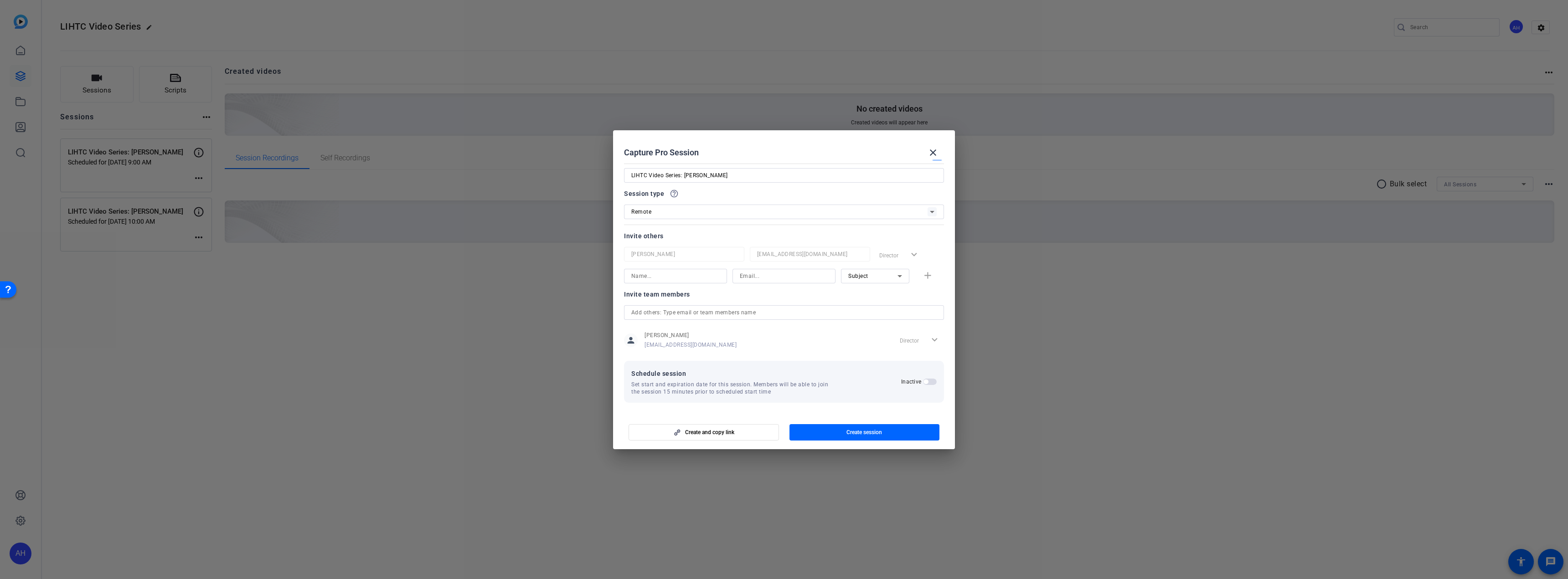
click at [922, 378] on div "Inactive" at bounding box center [919, 382] width 35 height 7
click at [916, 380] on h2 "Inactive" at bounding box center [911, 382] width 20 height 7
click at [923, 380] on button "Inactive" at bounding box center [929, 381] width 13 height 6
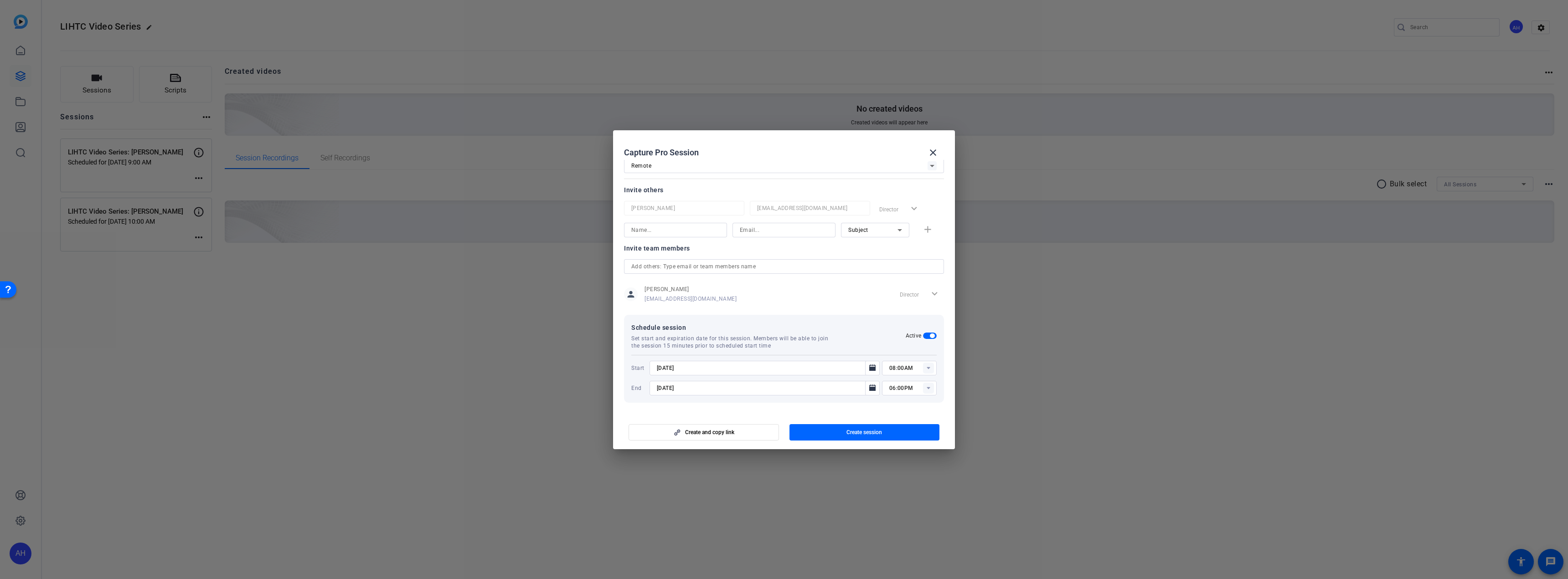
click at [923, 369] on rect at bounding box center [928, 368] width 11 height 11
click at [870, 368] on icon "Open calendar" at bounding box center [872, 367] width 6 height 6
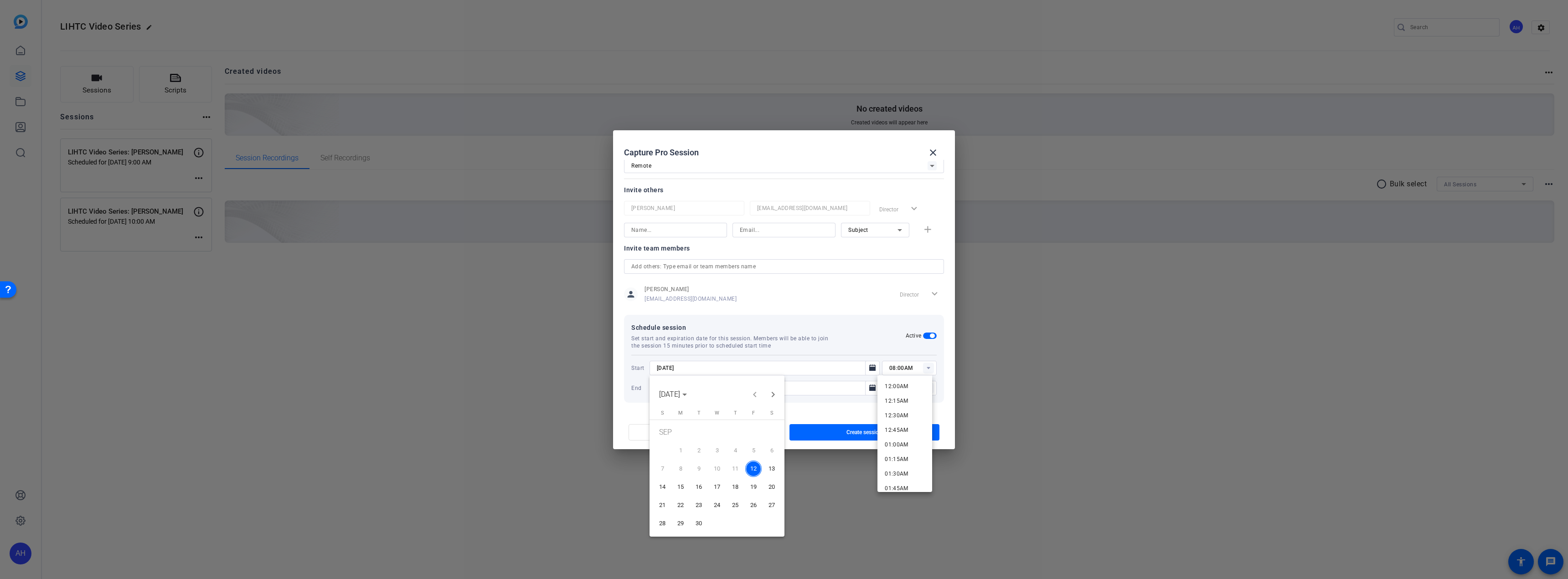
click at [699, 524] on span "30" at bounding box center [698, 523] width 16 height 16
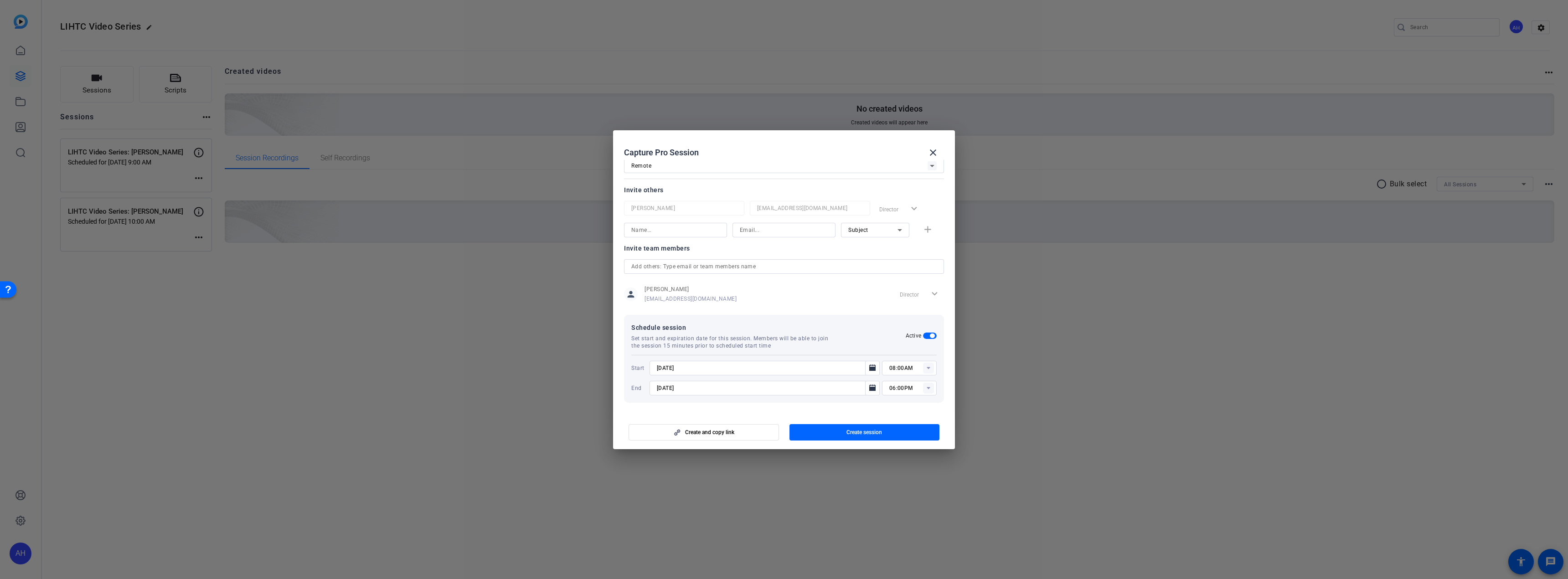
type input "[DATE]"
click at [869, 390] on icon "Open calendar" at bounding box center [872, 388] width 7 height 11
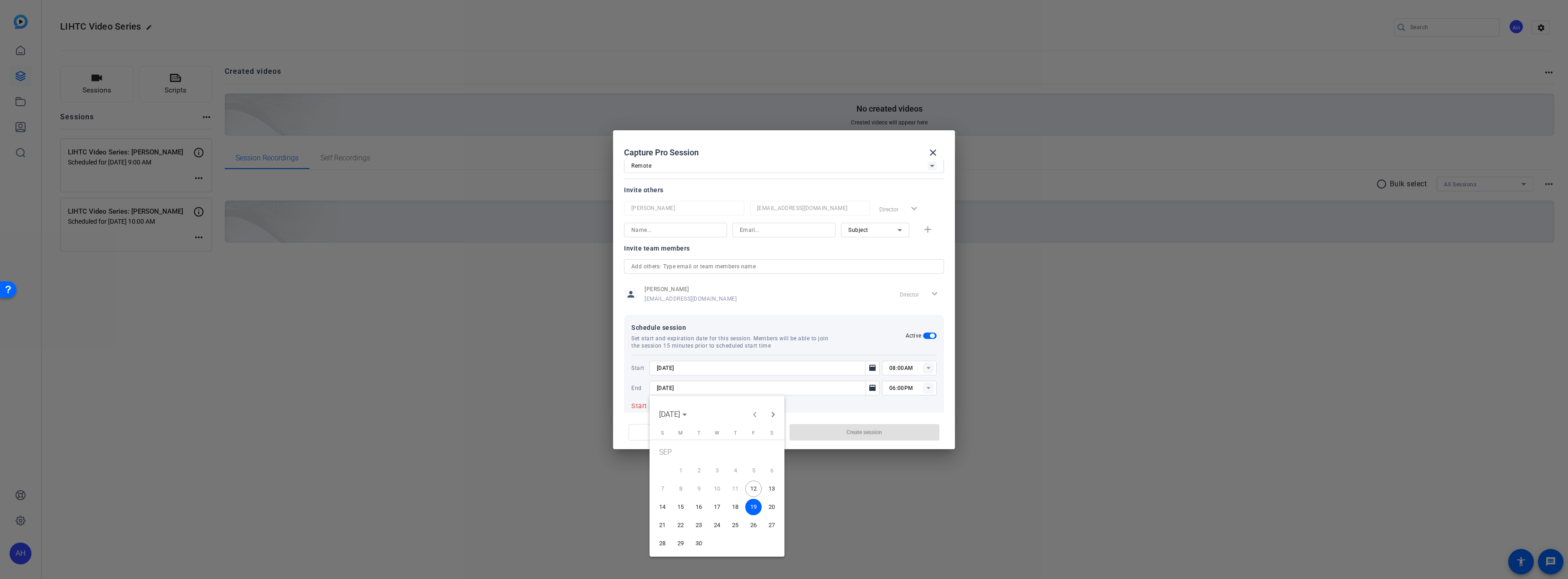
click at [702, 541] on span "30" at bounding box center [698, 543] width 16 height 16
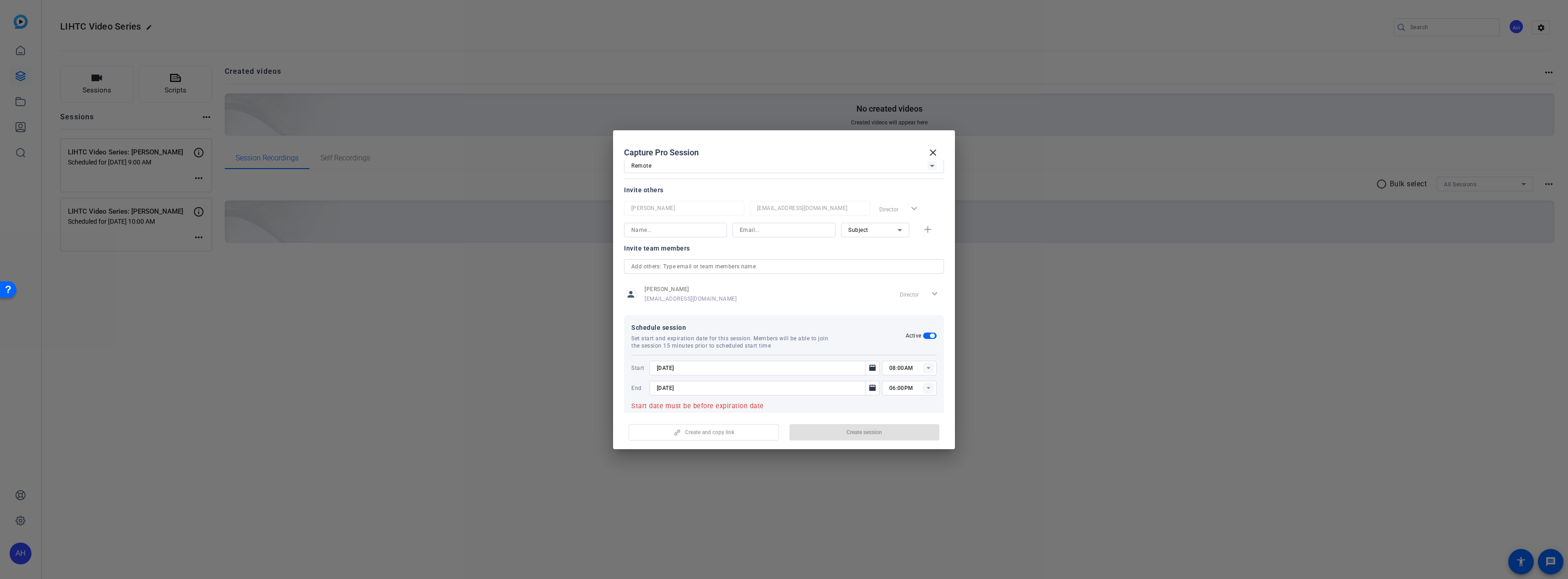
type input "[DATE]"
click at [925, 369] on rect at bounding box center [928, 368] width 11 height 11
click at [911, 378] on mat-option "10:00AM" at bounding box center [905, 377] width 55 height 15
type input "10:00AM"
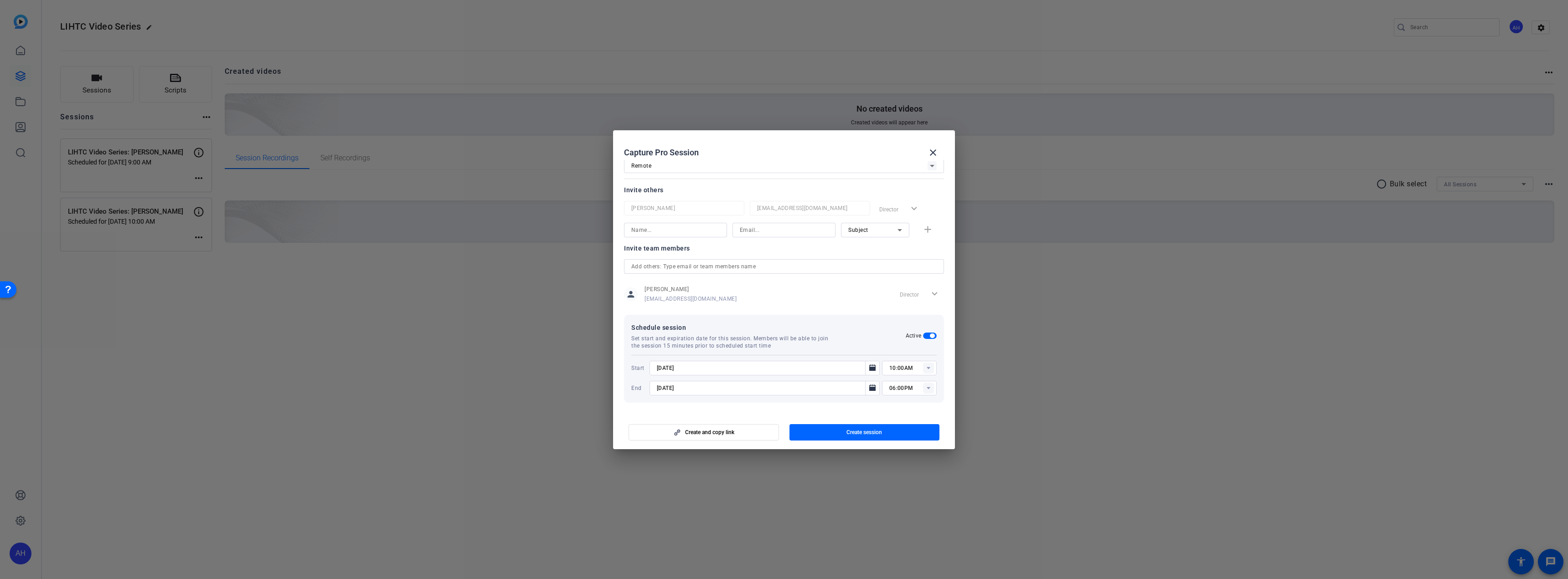
click at [923, 390] on rect at bounding box center [928, 388] width 11 height 11
click at [908, 455] on mat-option "11:00AM" at bounding box center [905, 456] width 55 height 15
type input "11:00AM"
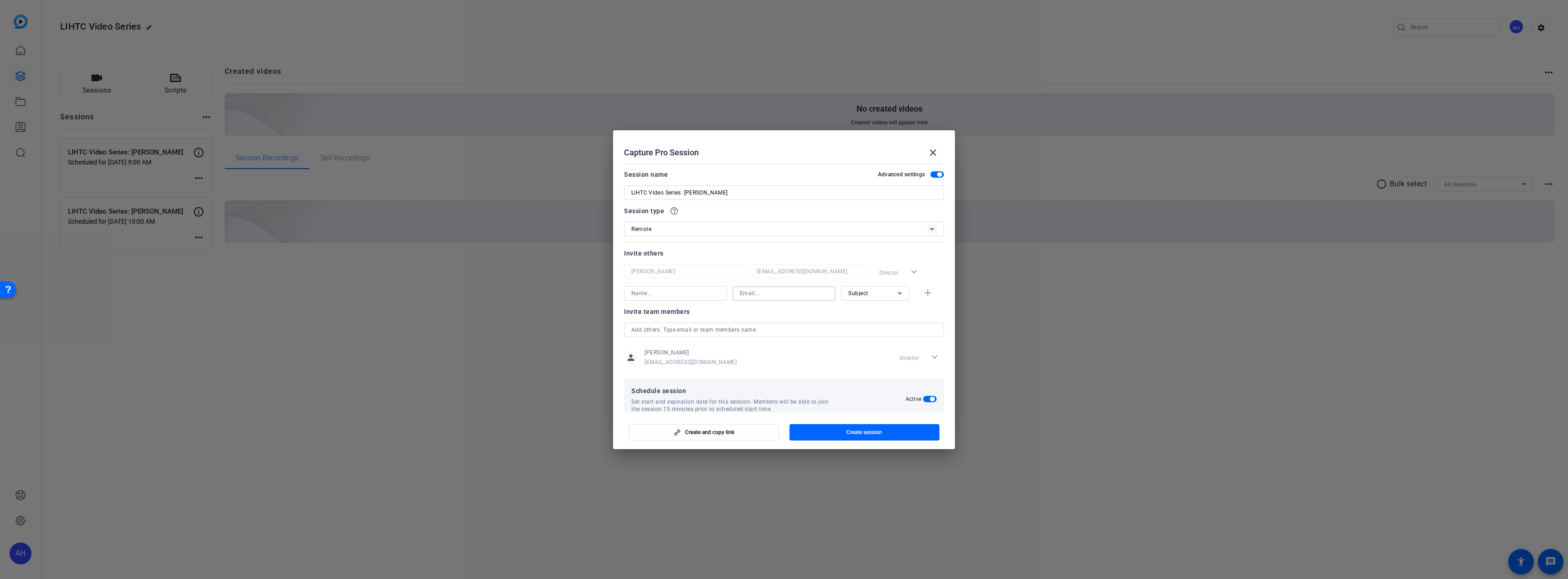
drag, startPoint x: 774, startPoint y: 292, endPoint x: 767, endPoint y: 298, distance: 9.2
click at [774, 292] on input at bounding box center [783, 293] width 88 height 11
paste input "WI, [GEOGRAPHIC_DATA]"
click at [691, 299] on div at bounding box center [675, 293] width 88 height 15
click at [789, 293] on input "WI, [GEOGRAPHIC_DATA]" at bounding box center [783, 293] width 88 height 11
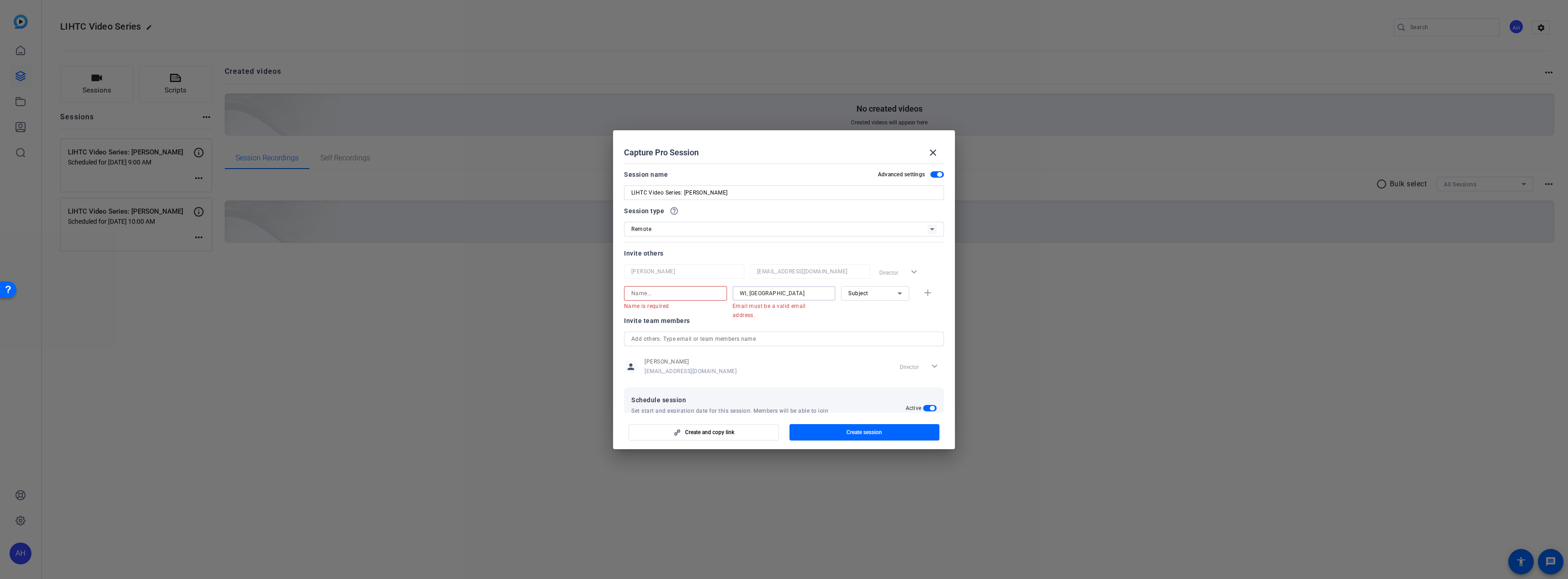
drag, startPoint x: 790, startPoint y: 291, endPoint x: 712, endPoint y: 291, distance: 78.0
click at [712, 291] on div "Name is required WI, [GEOGRAPHIC_DATA] Email must be a valid email address. Sub…" at bounding box center [784, 297] width 320 height 24
paste input "[EMAIL_ADDRESS][PERSON_NAME][DOMAIN_NAME]"
type input "[EMAIL_ADDRESS][PERSON_NAME][DOMAIN_NAME]"
click at [676, 294] on input at bounding box center [675, 293] width 88 height 11
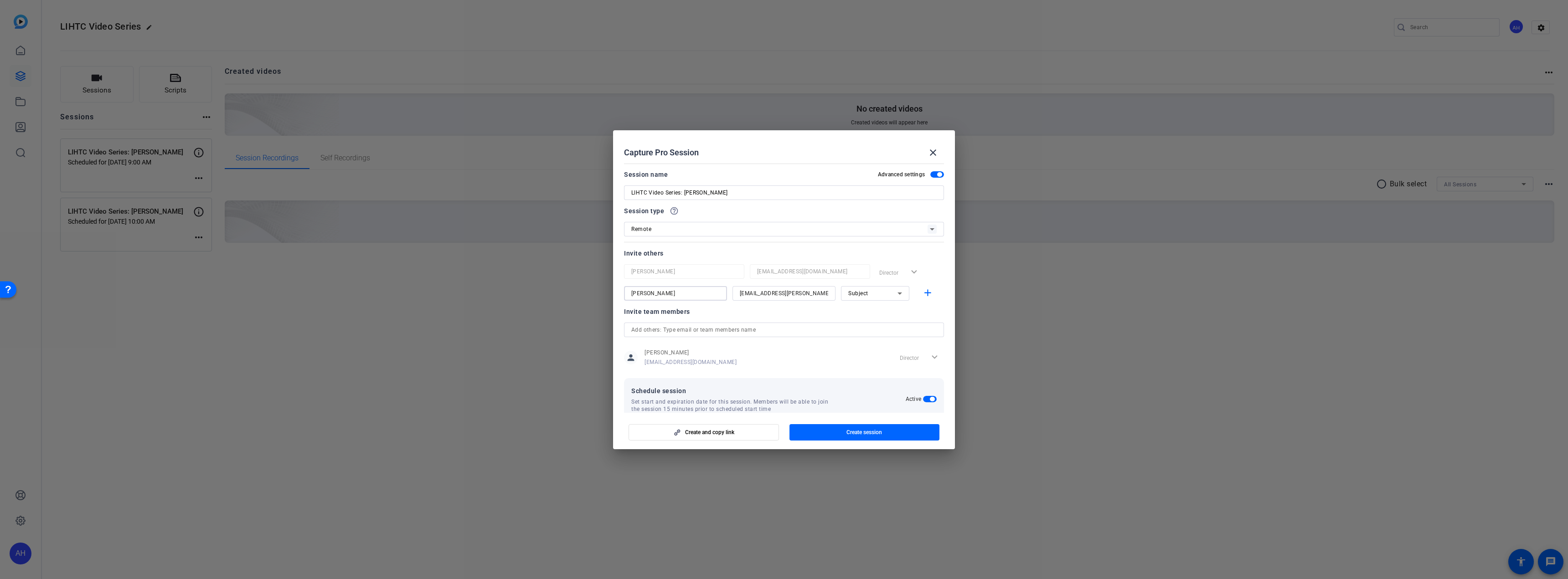
scroll to position [63, 0]
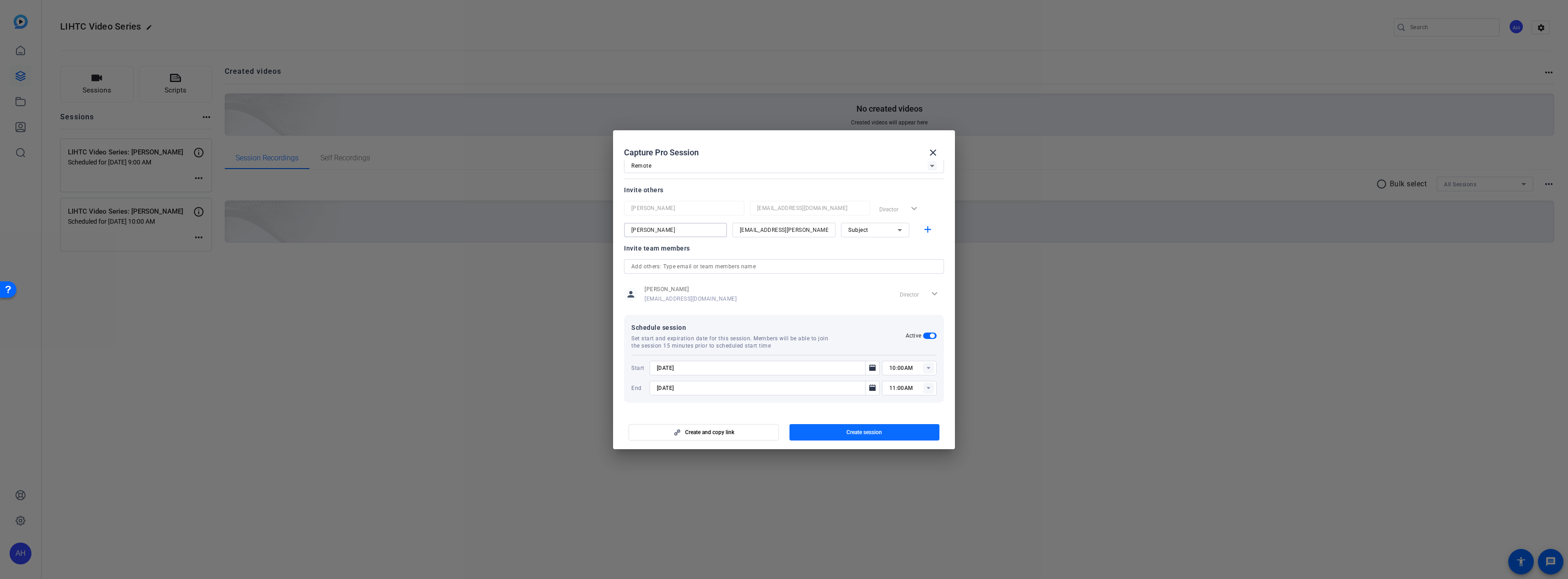
type input "[PERSON_NAME]"
click at [855, 432] on span "Create session" at bounding box center [864, 432] width 35 height 7
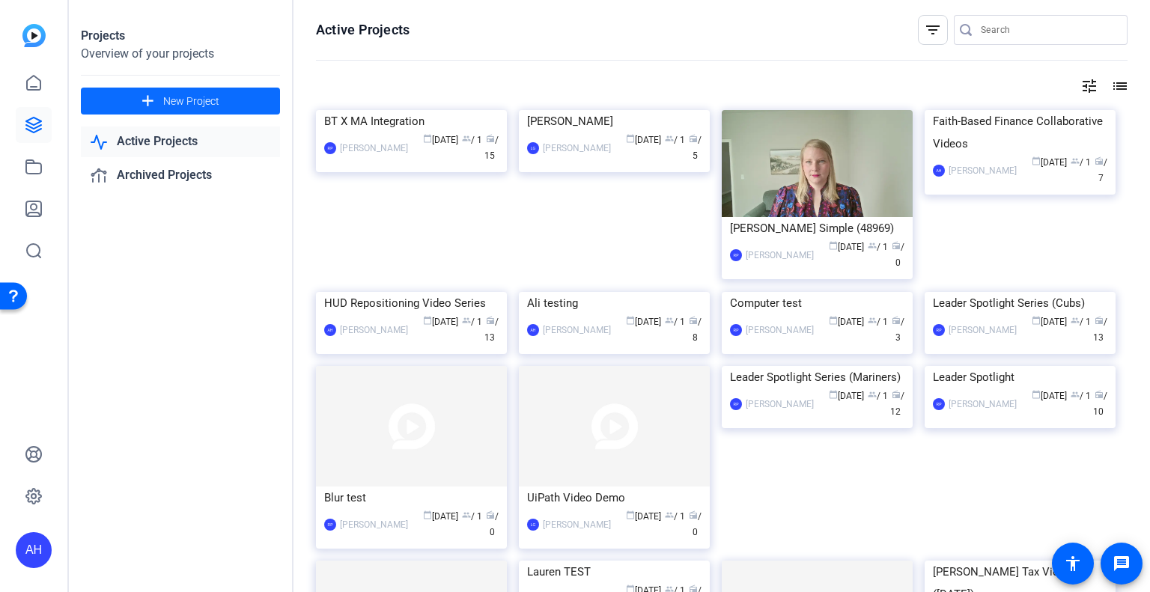
click at [225, 98] on span at bounding box center [180, 101] width 199 height 36
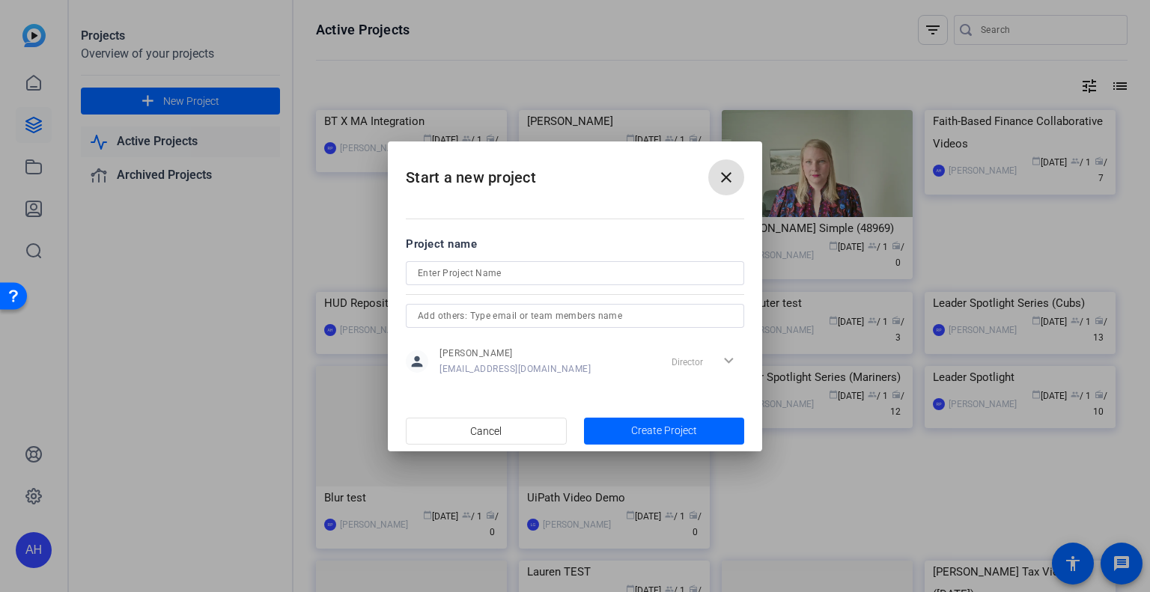
click at [506, 273] on input at bounding box center [575, 273] width 315 height 18
drag, startPoint x: 464, startPoint y: 272, endPoint x: 380, endPoint y: 273, distance: 84.6
click at [380, 273] on div "Start a new project close Project name LI person [PERSON_NAME] [PERSON_NAME][EM…" at bounding box center [575, 296] width 1150 height 592
paste input "HTC Video Series"
click at [589, 279] on input "LIHTC Video Series:" at bounding box center [575, 273] width 315 height 18
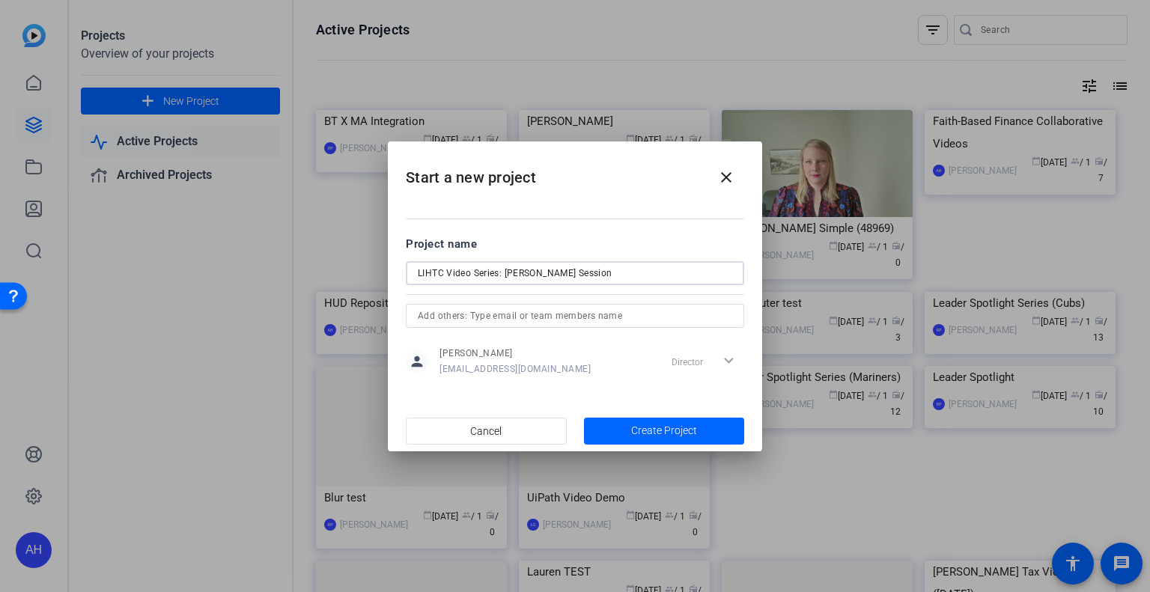
click at [602, 270] on input "LIHTC Video Series: [PERSON_NAME] Session" at bounding box center [575, 273] width 315 height 18
drag, startPoint x: 504, startPoint y: 267, endPoint x: 545, endPoint y: 270, distance: 41.3
click at [545, 270] on input "LIHTC Video Series: [PERSON_NAME]" at bounding box center [575, 273] width 315 height 18
drag, startPoint x: 595, startPoint y: 271, endPoint x: 388, endPoint y: 275, distance: 207.5
click at [388, 275] on mat-dialog-content "Project name LIHTC Video Series: Ethan Tabakin person Ali Hasan ali.hasan@baker…" at bounding box center [575, 306] width 374 height 208
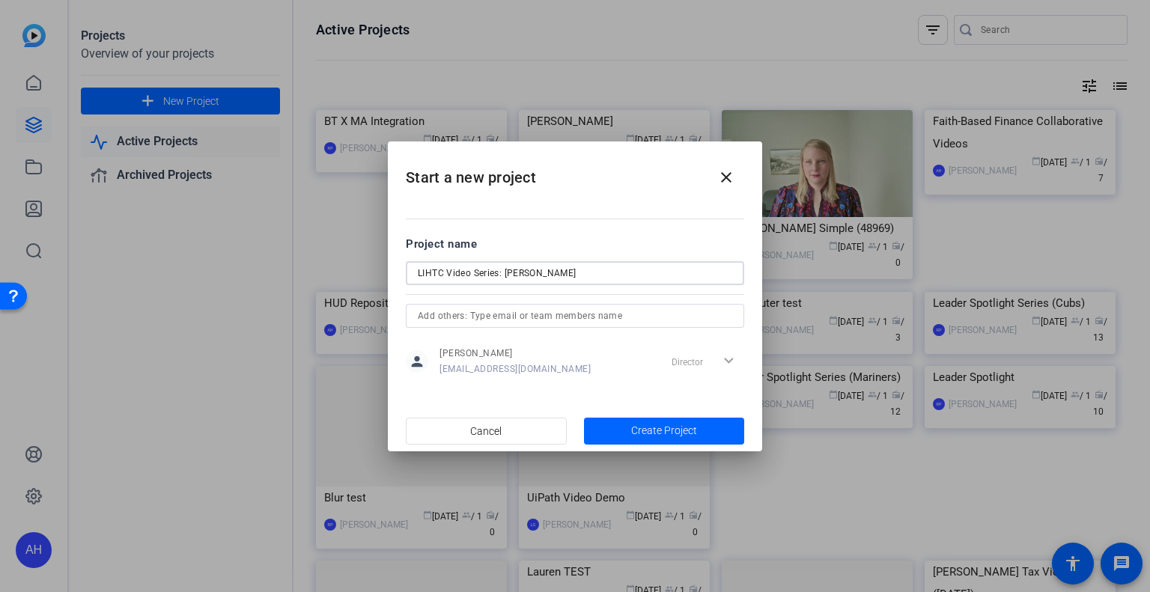
click at [588, 264] on input "LIHTC Video Series: [PERSON_NAME]" at bounding box center [575, 273] width 315 height 18
drag, startPoint x: 498, startPoint y: 273, endPoint x: 613, endPoint y: 272, distance: 114.6
click at [613, 272] on input "LIHTC Video Series: [PERSON_NAME]" at bounding box center [575, 273] width 315 height 18
type input "LIHTC Video Series"
click at [658, 431] on span "Create Project" at bounding box center [664, 431] width 66 height 16
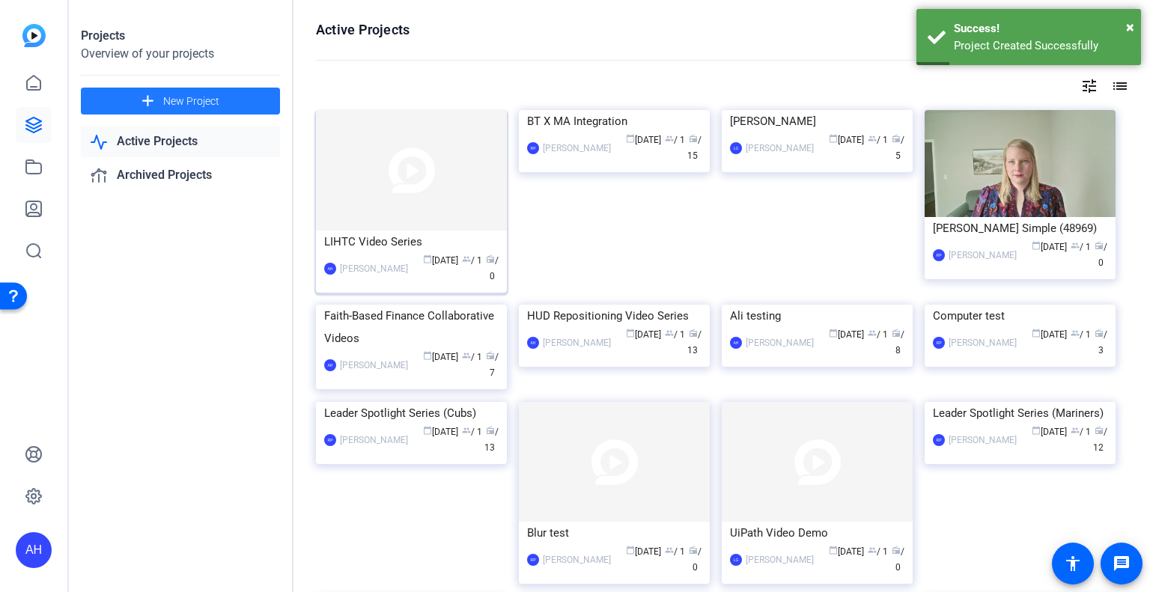
click at [371, 236] on div "LIHTC Video Series" at bounding box center [411, 242] width 174 height 22
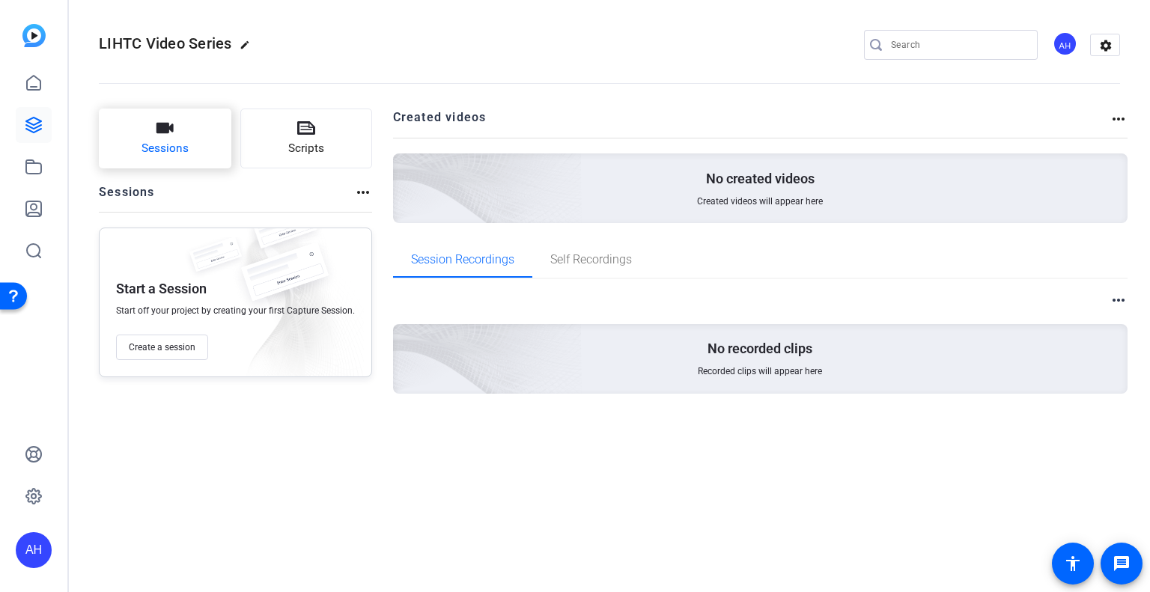
click at [160, 143] on span "Sessions" at bounding box center [165, 148] width 47 height 17
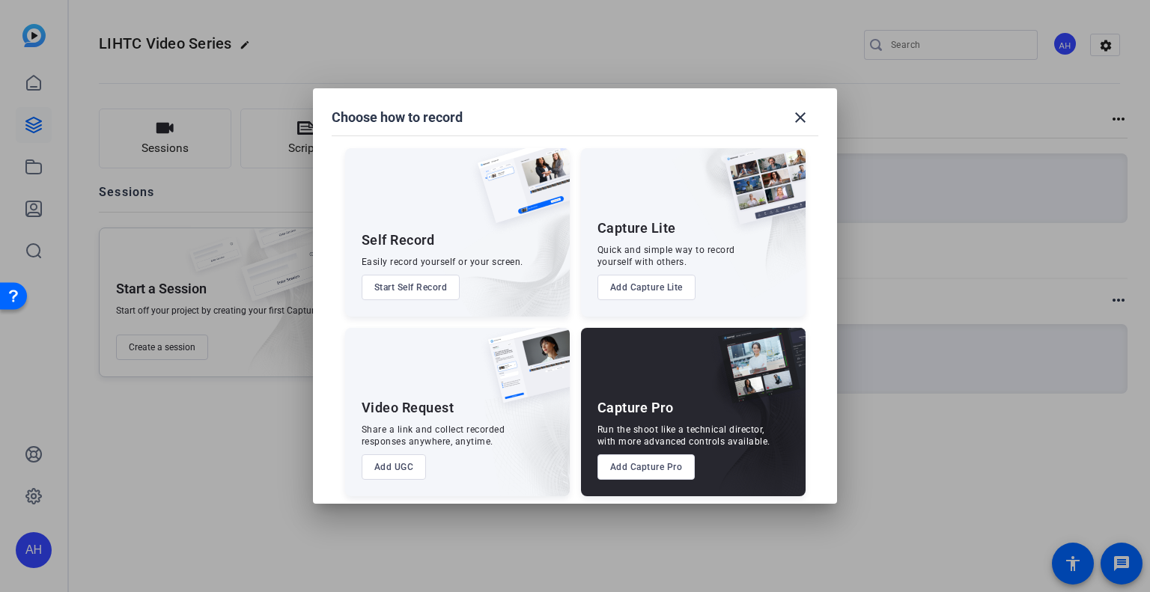
click at [626, 473] on button "Add Capture Pro" at bounding box center [647, 467] width 98 height 25
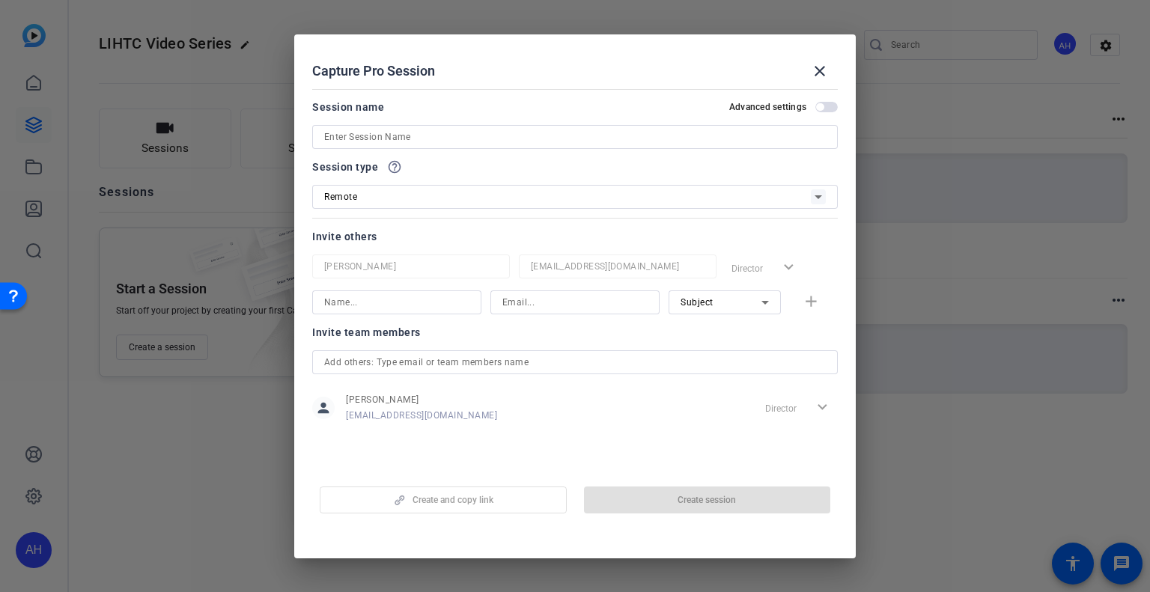
click at [403, 136] on input at bounding box center [575, 137] width 502 height 18
paste input "LIHTC Video Series: [PERSON_NAME]"
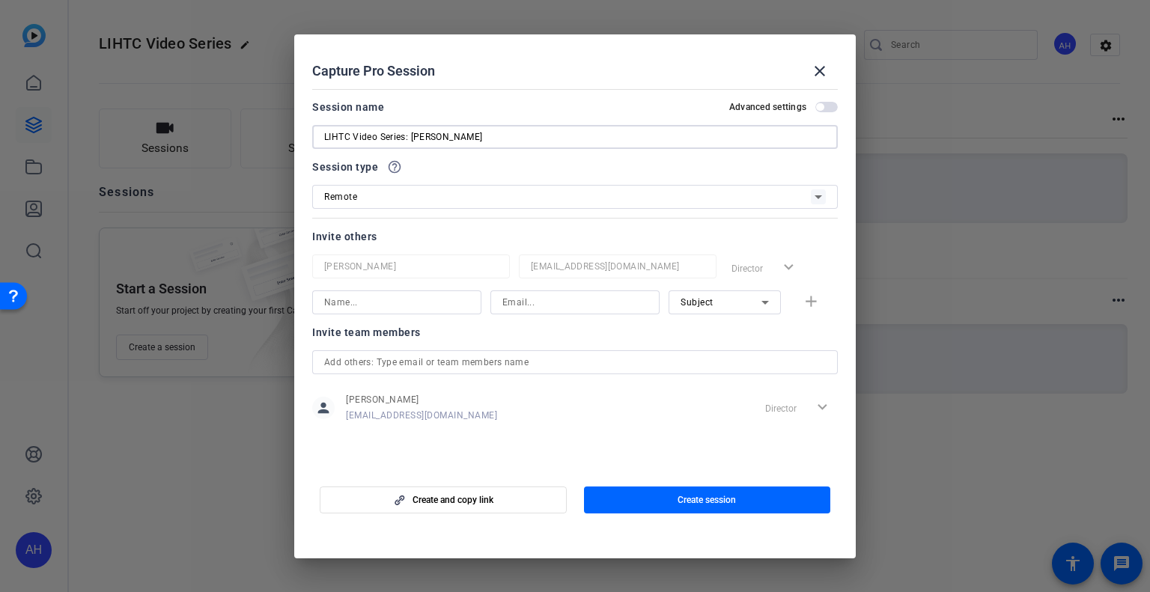
type input "LIHTC Video Series: [PERSON_NAME]"
click at [834, 106] on span "button" at bounding box center [826, 107] width 22 height 10
click at [416, 308] on input at bounding box center [396, 303] width 145 height 18
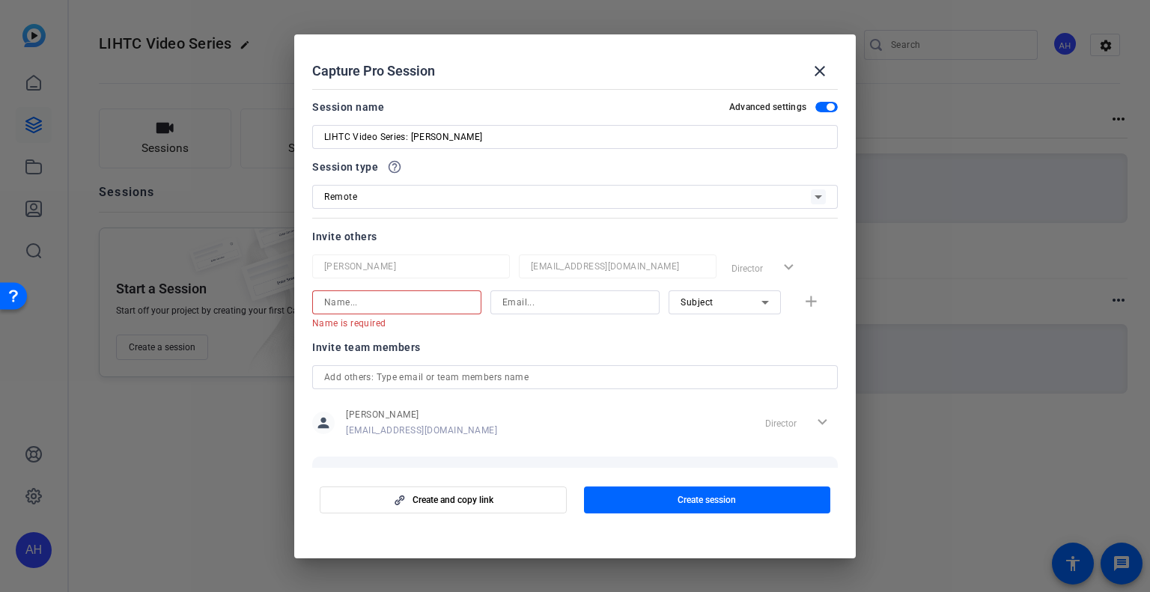
click at [370, 302] on input at bounding box center [396, 303] width 145 height 18
click at [518, 307] on input at bounding box center [574, 303] width 145 height 18
paste input "ethan.tabakin@bakertilly.com"
type input "ethan.tabakin@bakertilly.com"
click at [419, 307] on input at bounding box center [396, 303] width 145 height 18
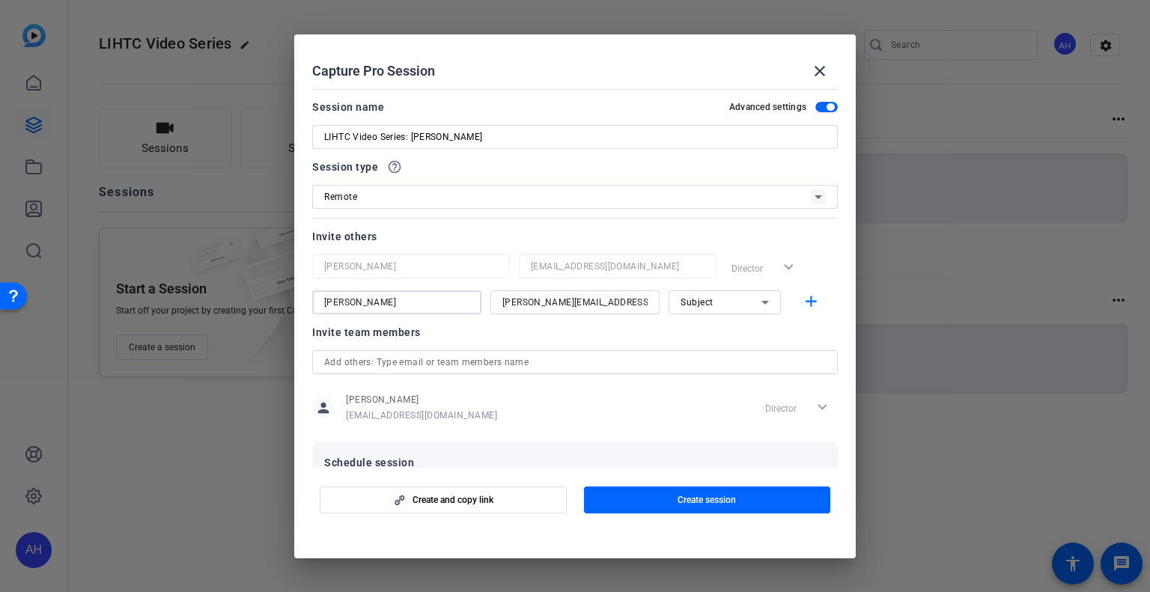
type input "Ethan Tabakin"
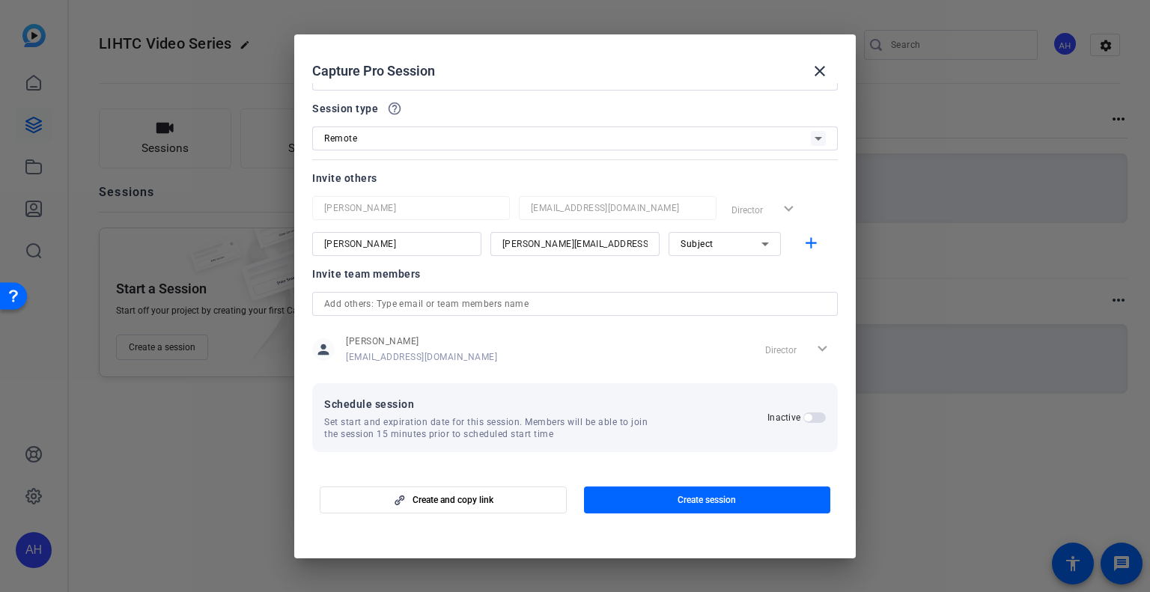
click at [806, 419] on span "button" at bounding box center [815, 418] width 22 height 10
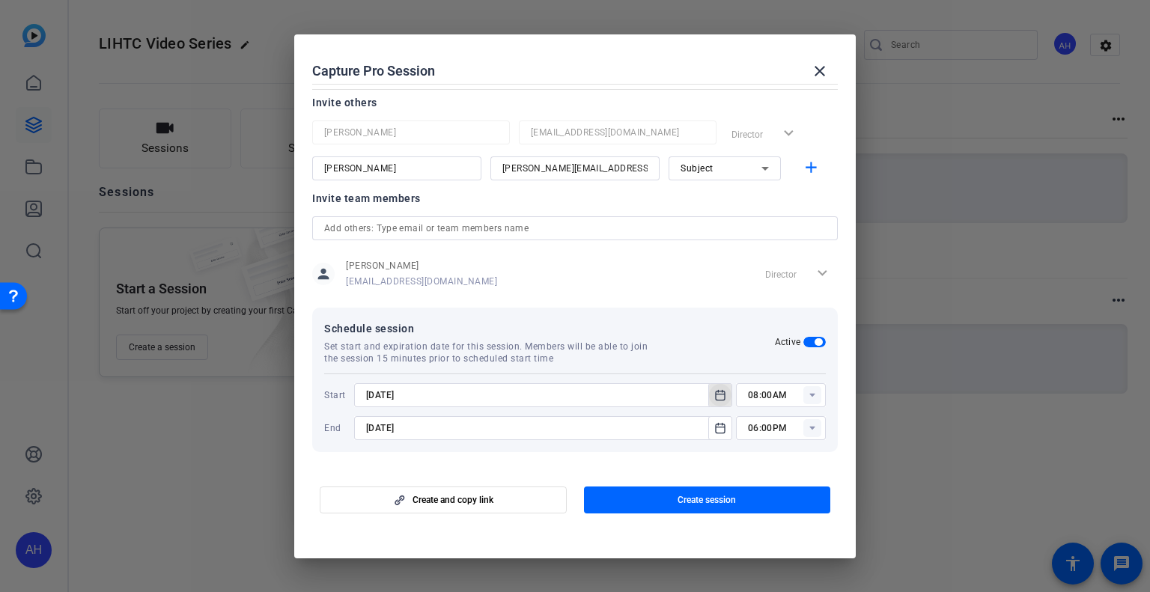
click at [714, 390] on icon "Open calendar" at bounding box center [720, 395] width 12 height 18
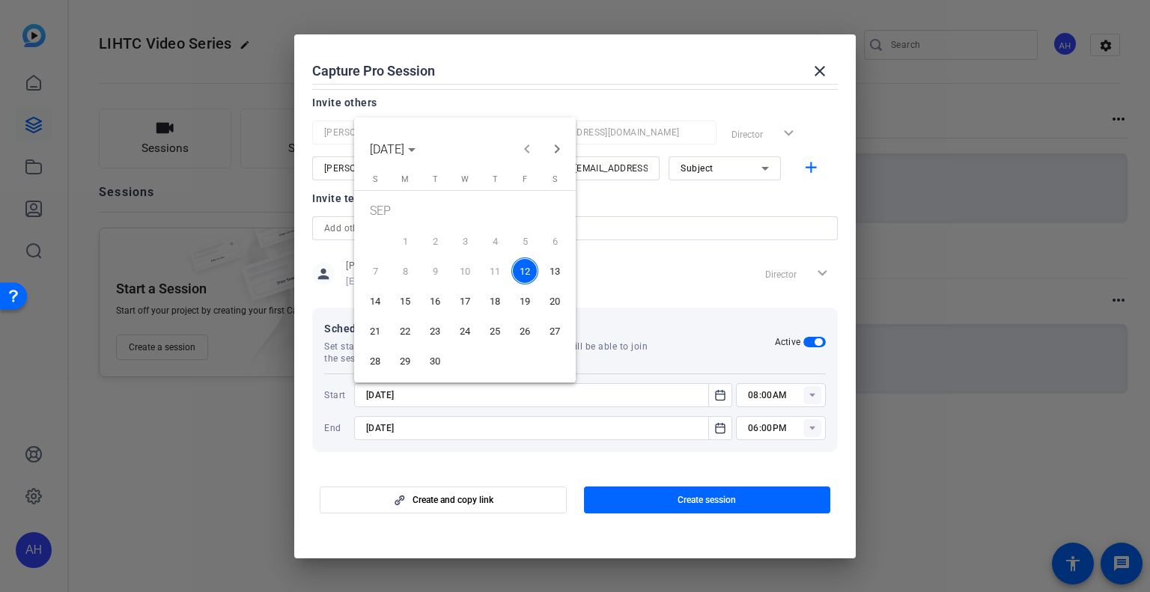
click at [413, 360] on span "29" at bounding box center [405, 360] width 27 height 27
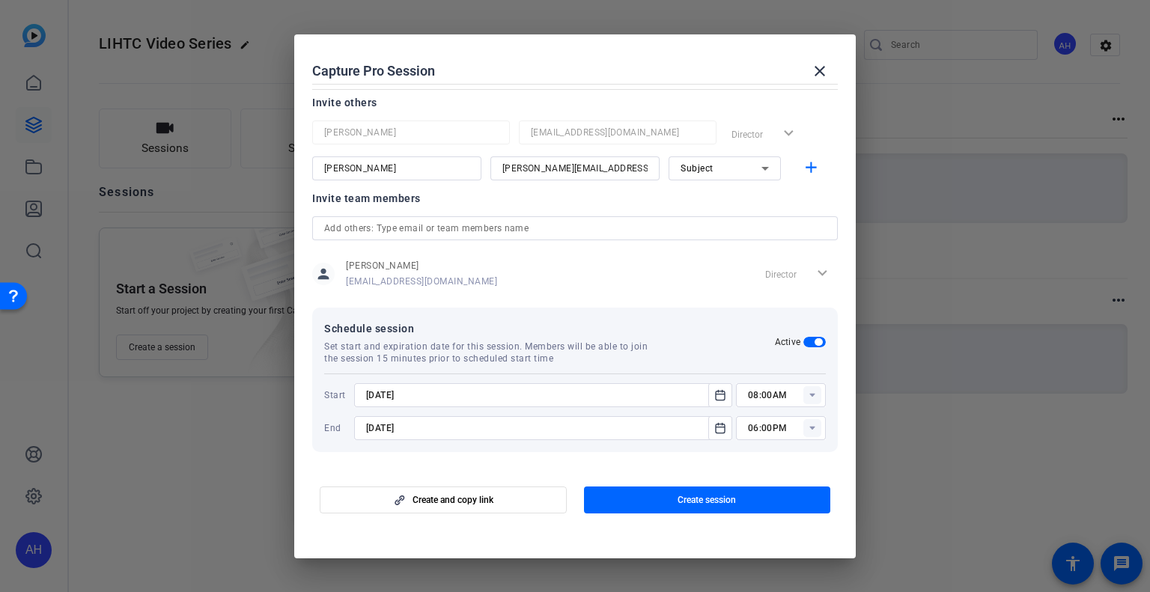
type input "9/29/2025"
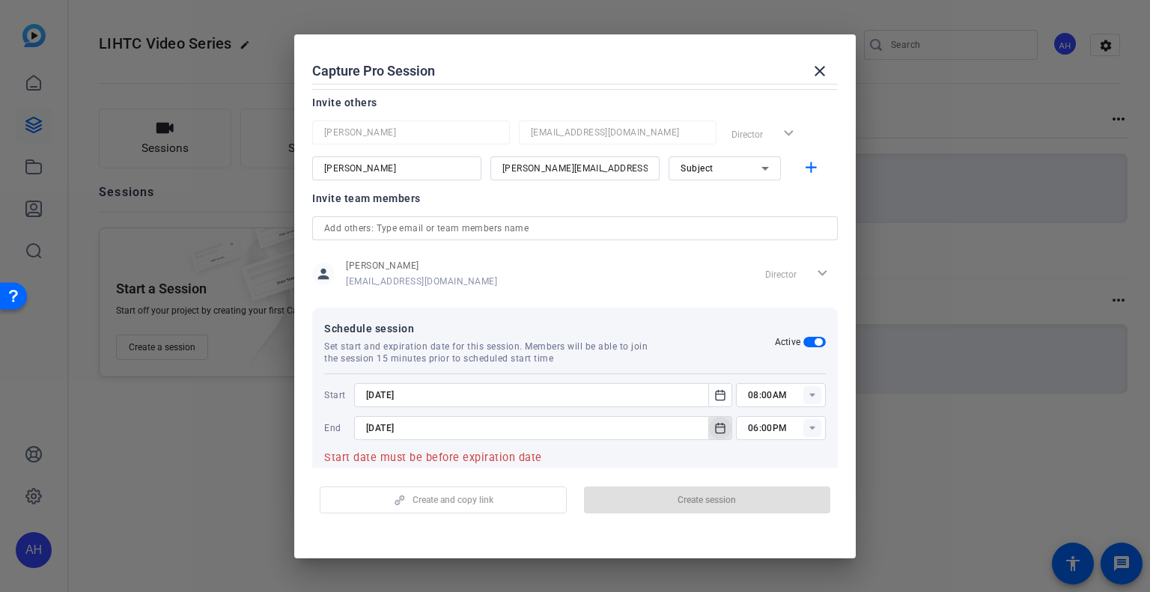
click at [714, 421] on icon "Open calendar" at bounding box center [720, 428] width 12 height 18
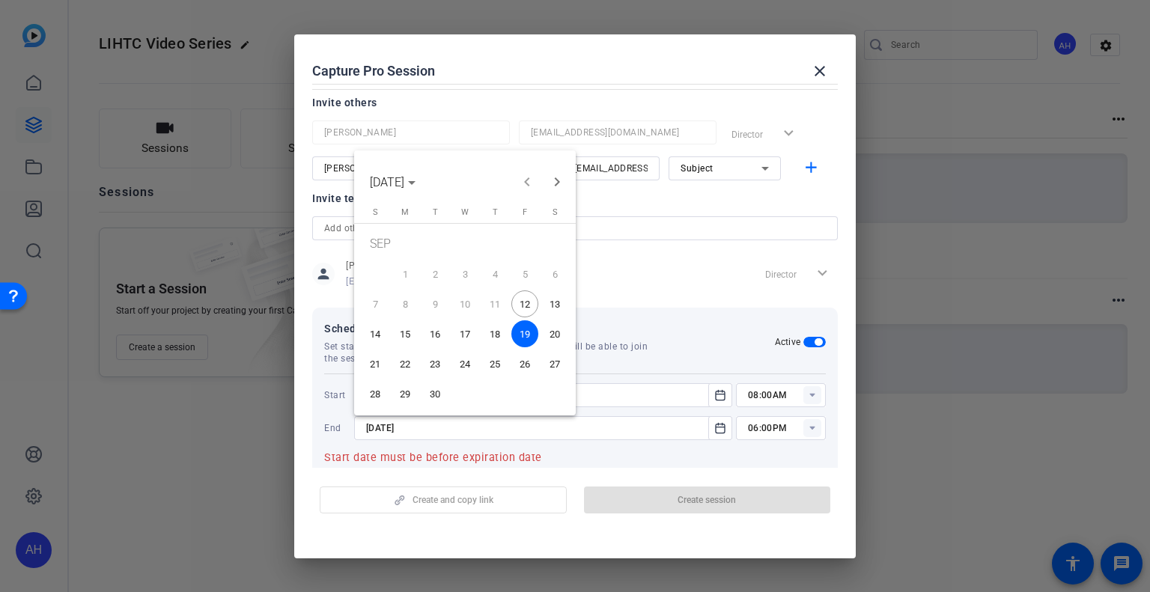
click at [401, 396] on span "29" at bounding box center [405, 393] width 27 height 27
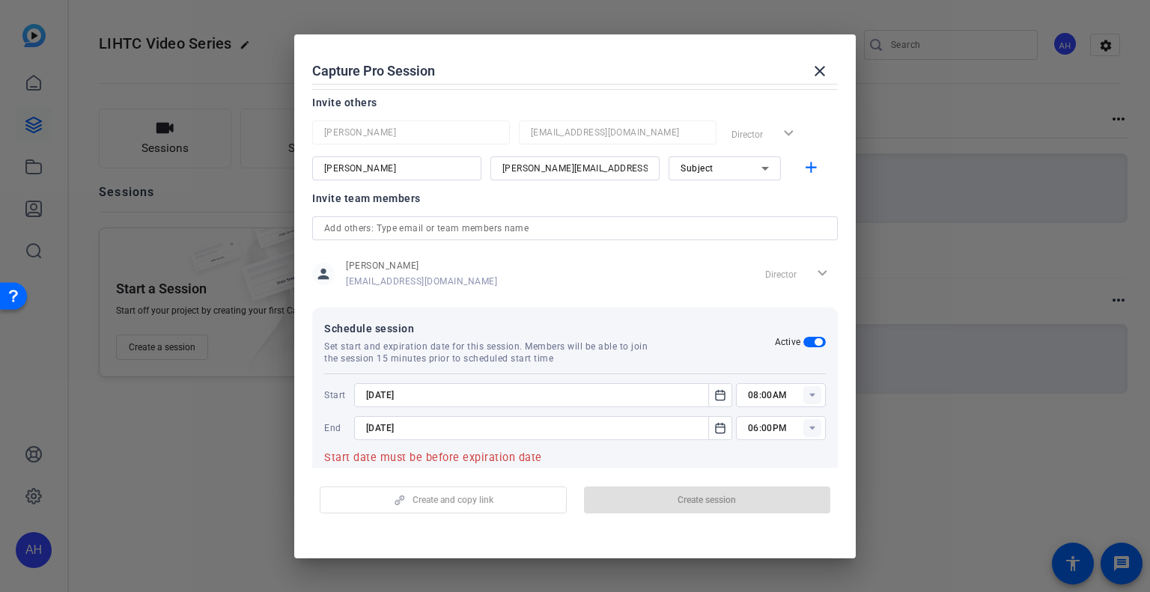
type input "9/29/2025"
click at [804, 397] on rect at bounding box center [813, 395] width 18 height 18
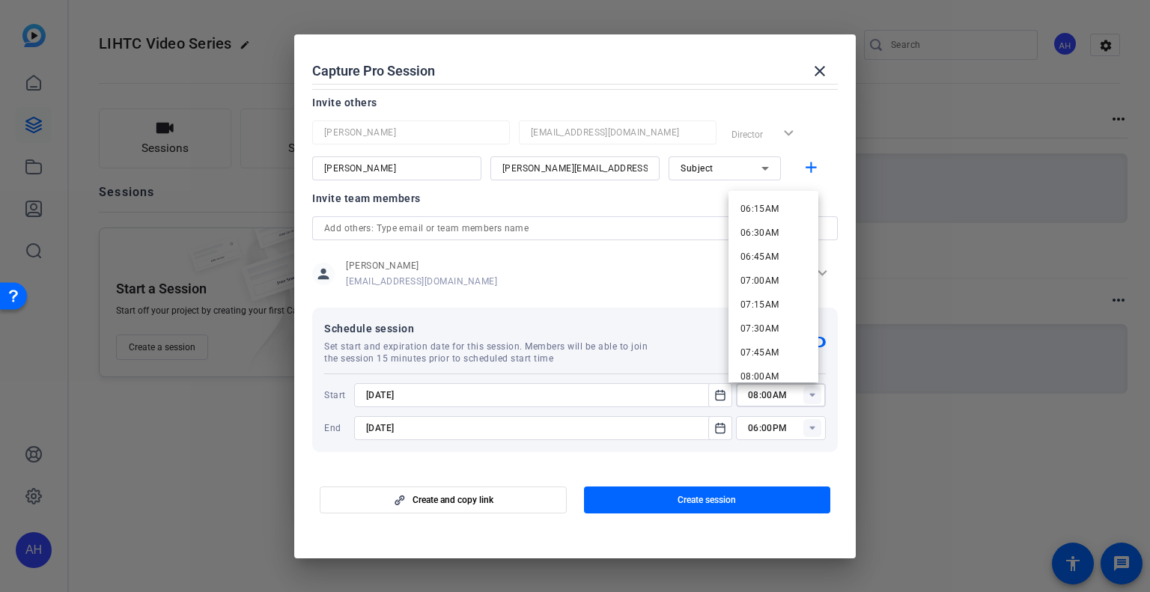
scroll to position [899, 0]
click at [775, 272] on span "10:00AM" at bounding box center [760, 269] width 39 height 10
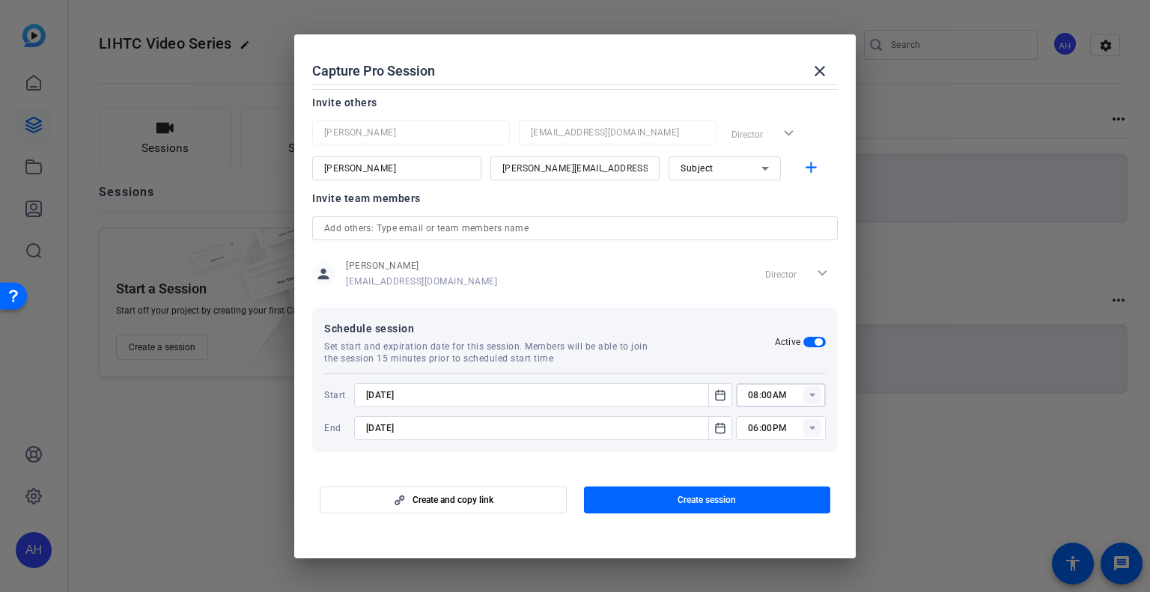
type input "10:00AM"
click at [805, 425] on rect at bounding box center [813, 428] width 18 height 18
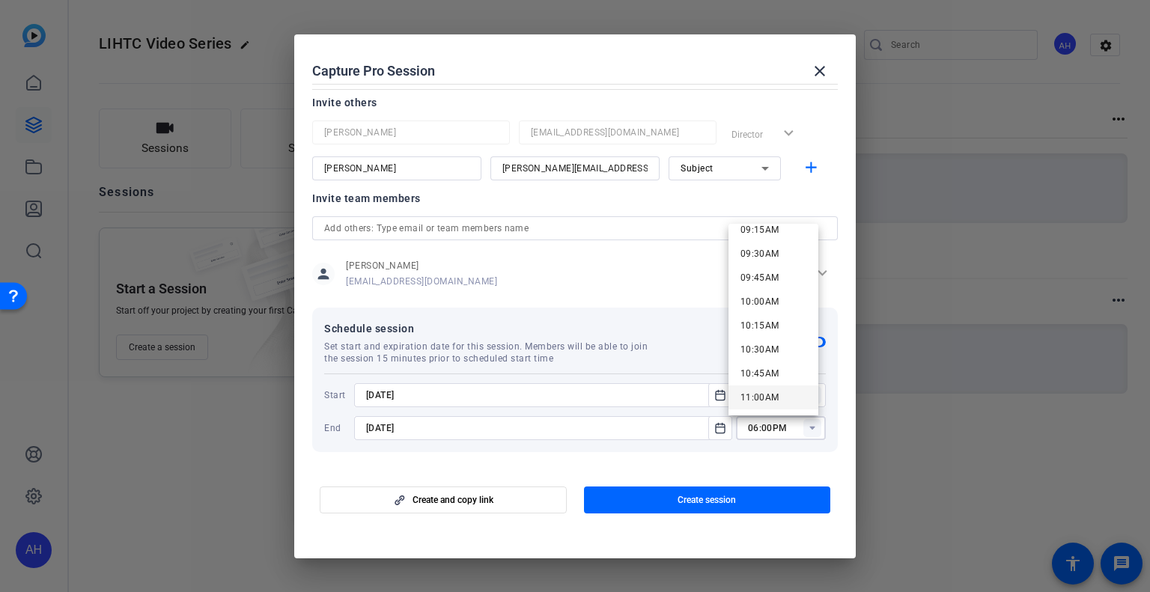
click at [765, 395] on span "11:00AM" at bounding box center [760, 397] width 39 height 10
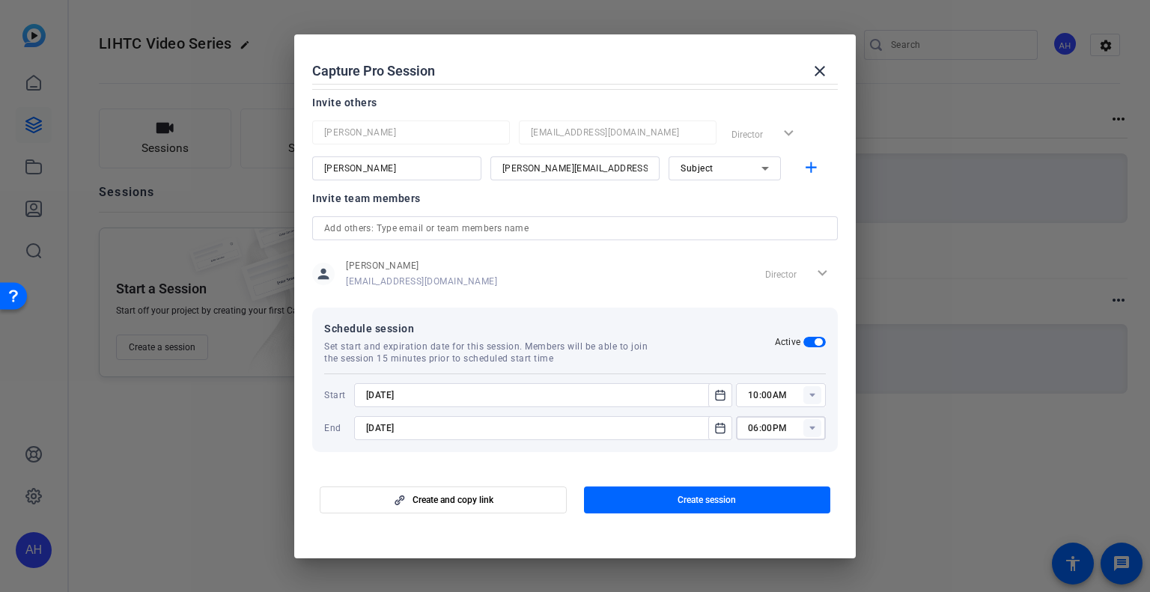
type input "11:00AM"
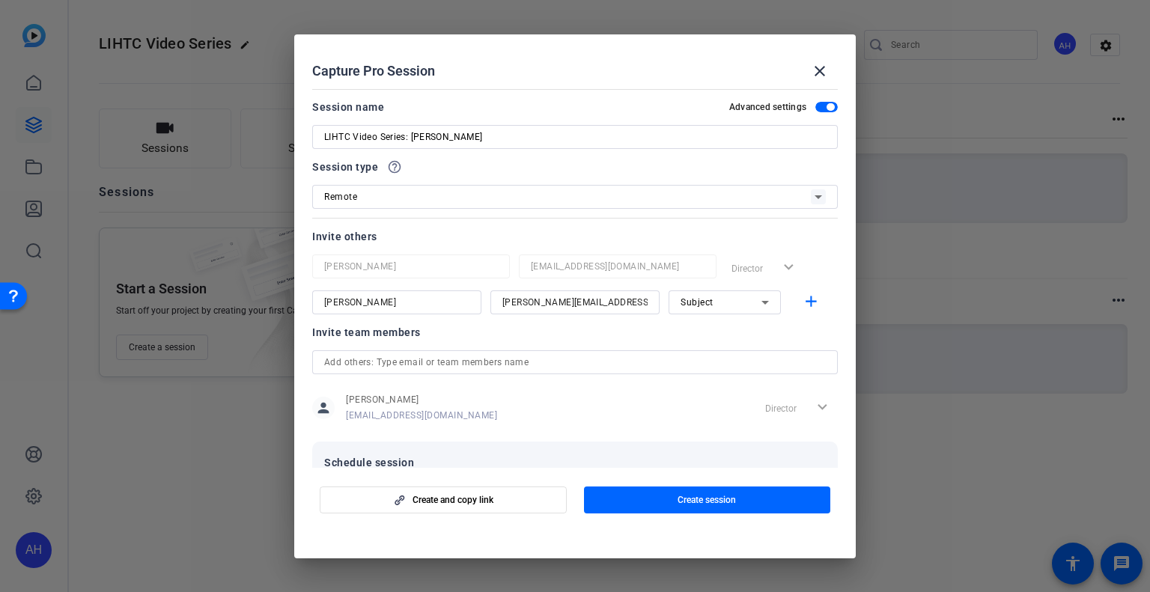
scroll to position [134, 0]
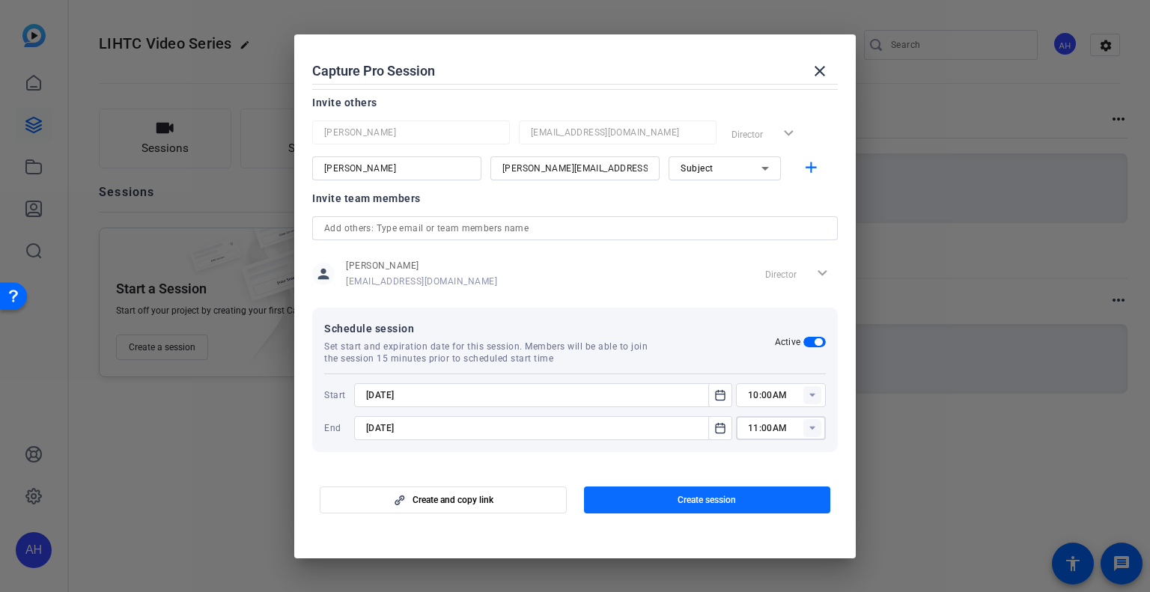
click at [725, 496] on span "Create session" at bounding box center [707, 500] width 58 height 12
